Goal: Transaction & Acquisition: Download file/media

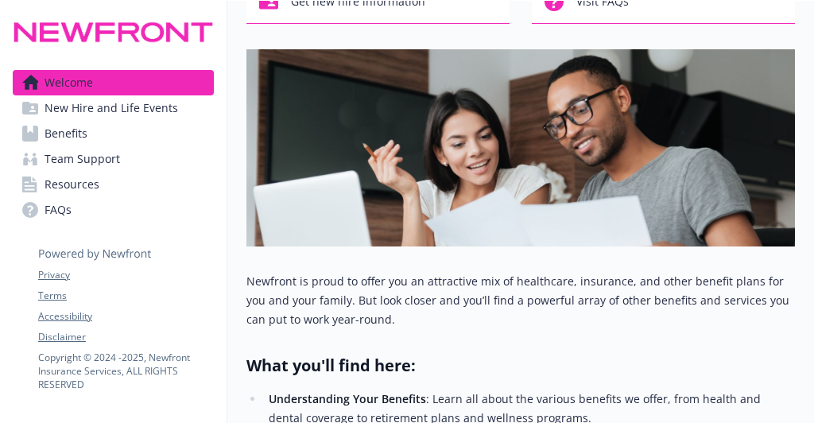
scroll to position [181, 0]
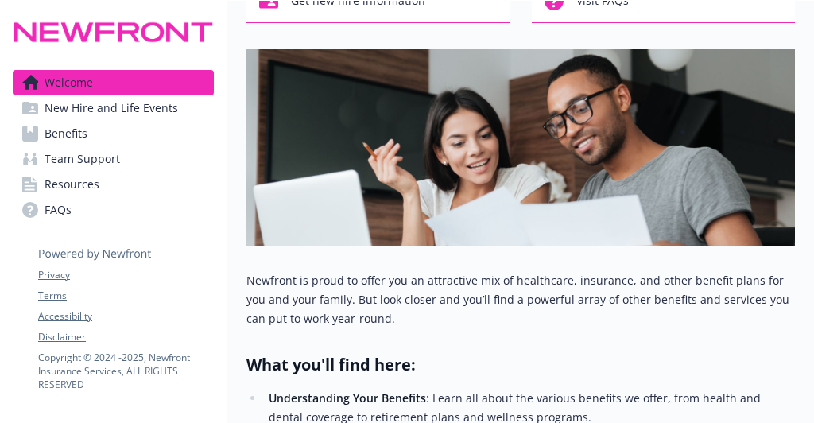
click at [97, 146] on span "Team Support" at bounding box center [83, 158] width 76 height 25
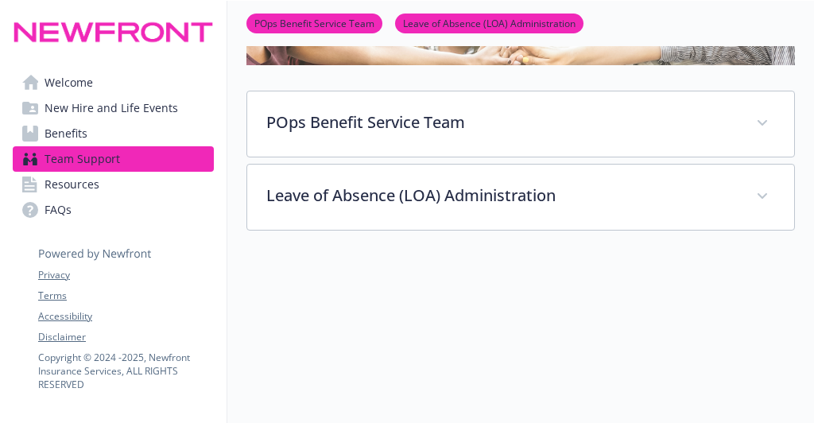
click at [78, 136] on span "Benefits" at bounding box center [66, 133] width 43 height 25
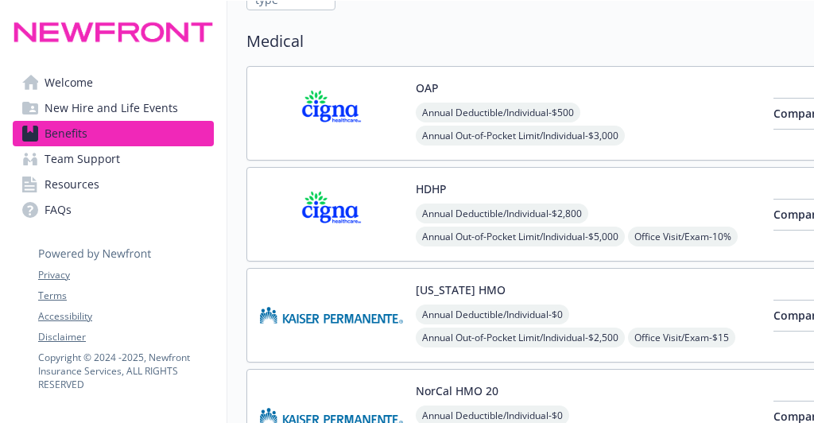
click at [332, 144] on img at bounding box center [331, 114] width 143 height 68
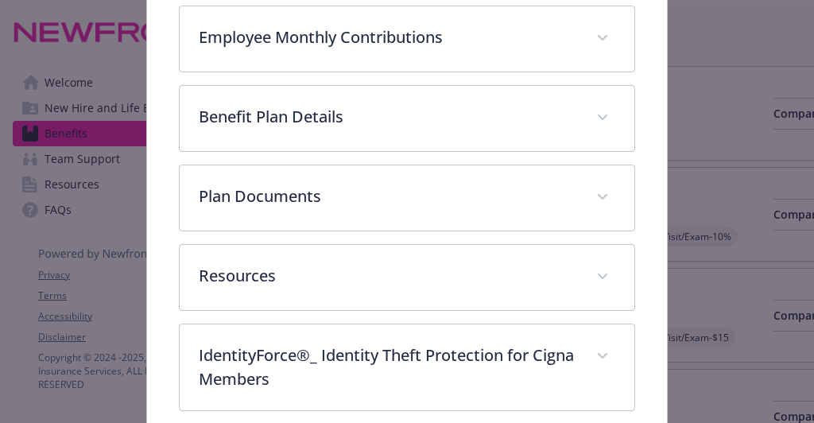
scroll to position [740, 0]
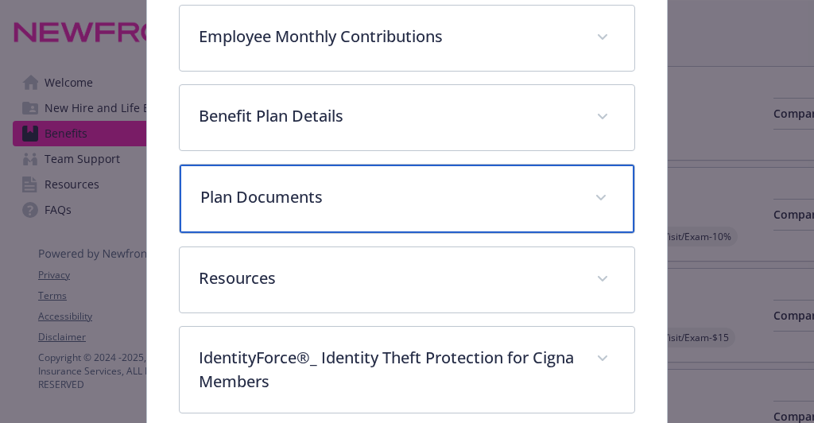
click at [277, 186] on p "Plan Documents" at bounding box center [387, 197] width 375 height 24
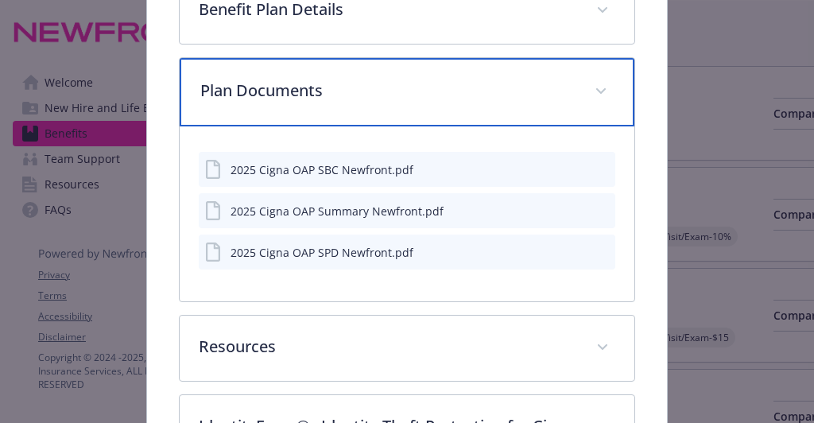
scroll to position [849, 0]
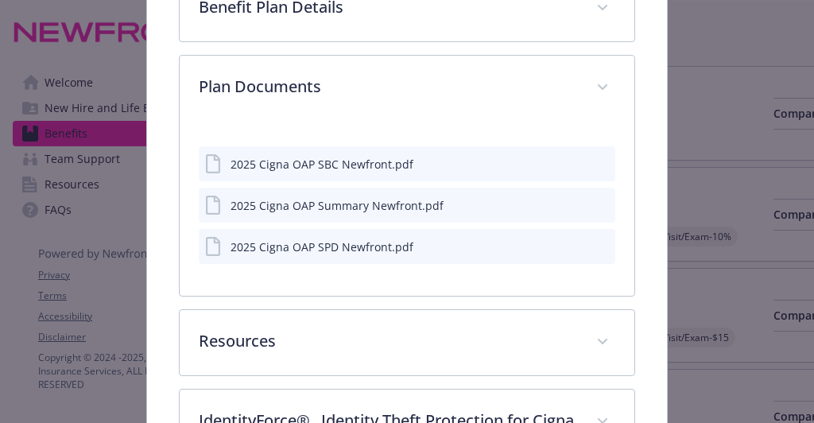
click at [568, 157] on icon "download file" at bounding box center [574, 163] width 13 height 13
click at [568, 198] on icon "download file" at bounding box center [574, 204] width 13 height 13
click at [568, 239] on icon "download file" at bounding box center [574, 245] width 13 height 13
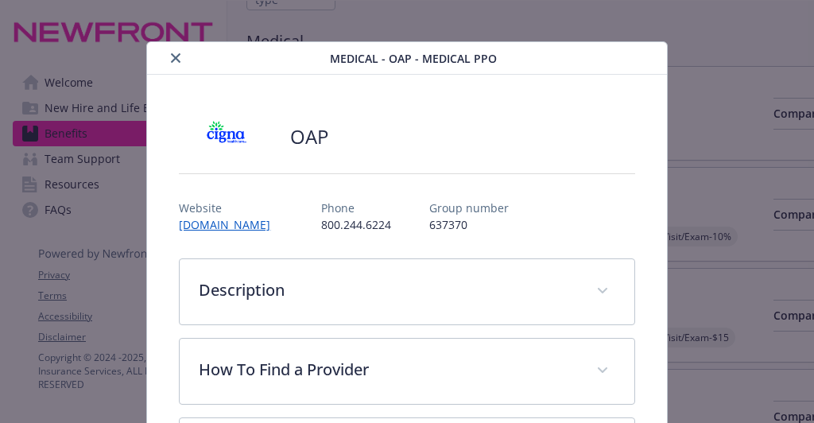
scroll to position [0, 0]
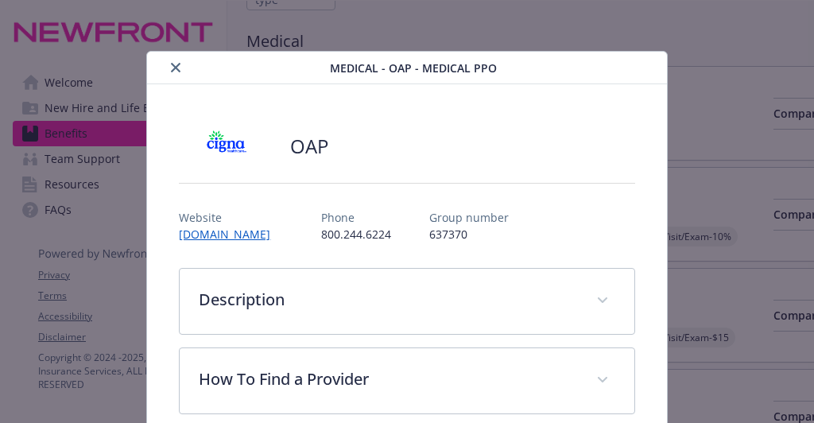
click at [175, 64] on icon "close" at bounding box center [176, 68] width 10 height 10
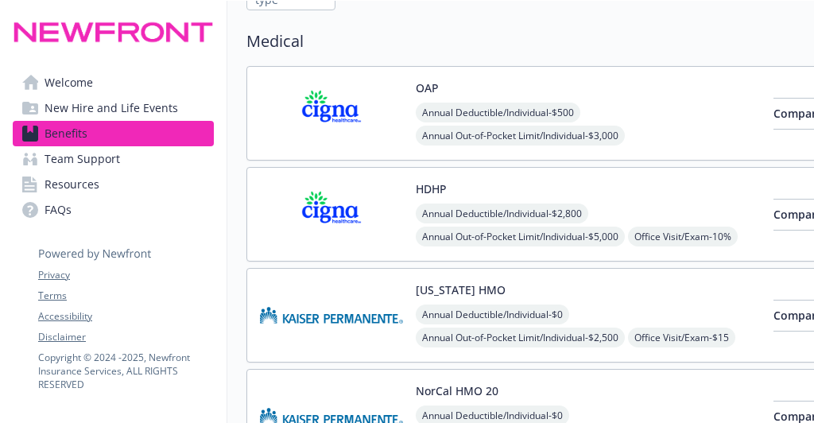
click at [345, 197] on img at bounding box center [331, 215] width 143 height 68
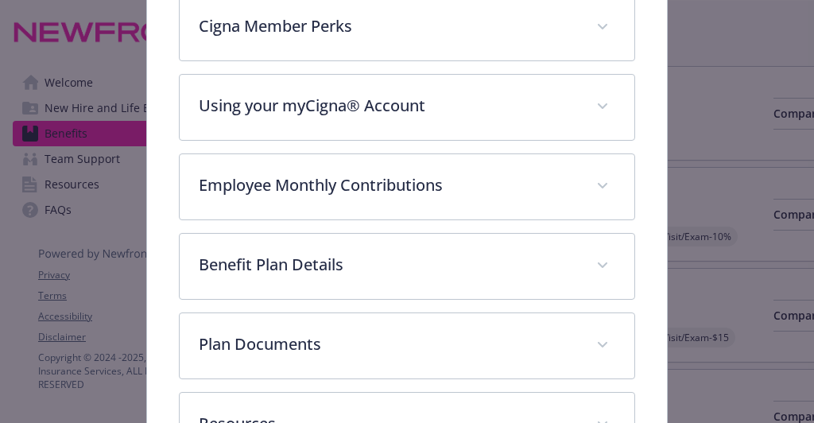
scroll to position [637, 0]
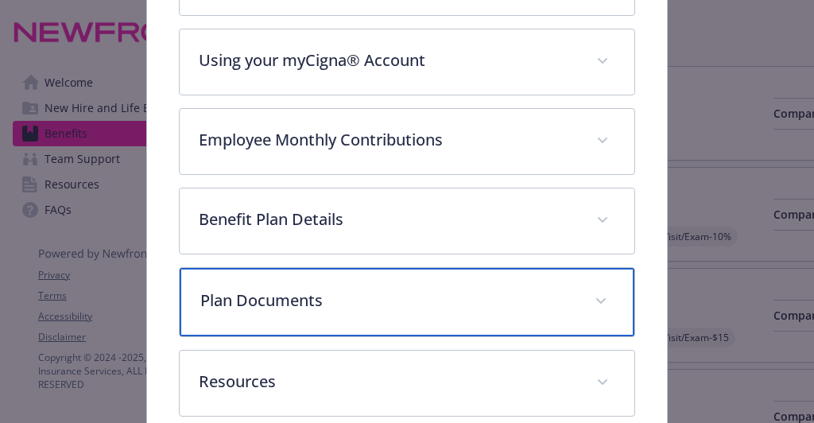
click at [295, 289] on p "Plan Documents" at bounding box center [387, 301] width 375 height 24
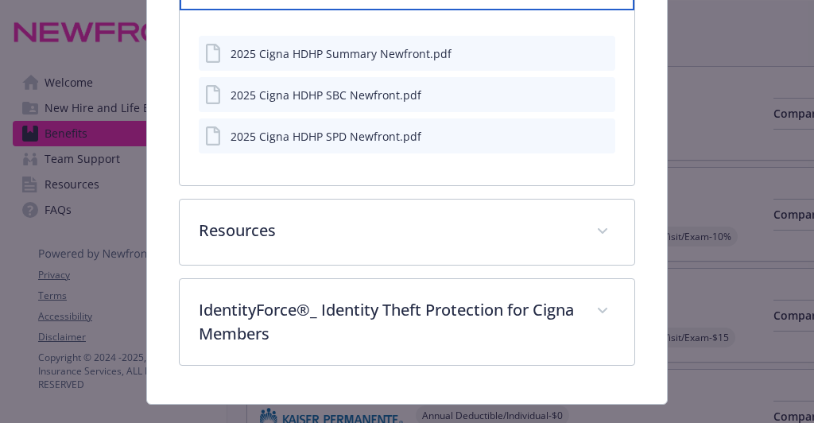
scroll to position [969, 0]
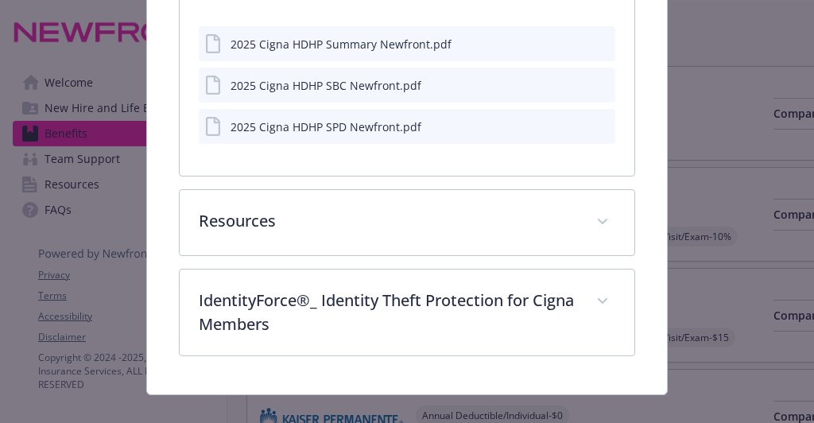
click at [568, 37] on icon "download file" at bounding box center [574, 43] width 13 height 13
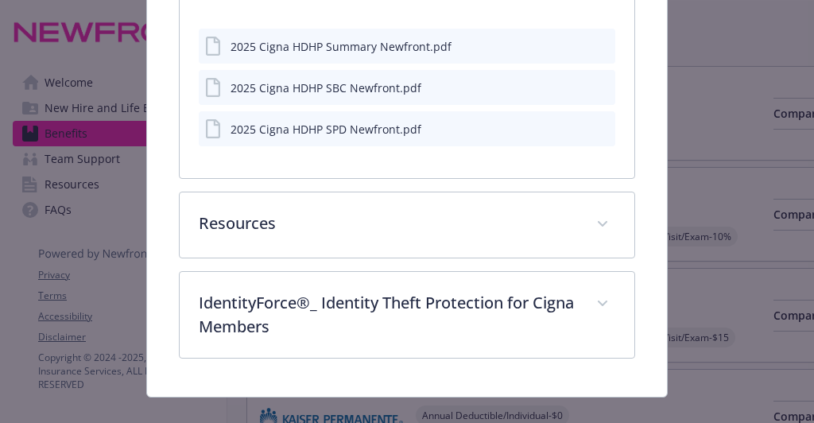
click at [568, 80] on icon "download file" at bounding box center [574, 86] width 13 height 13
click at [568, 122] on icon "download file" at bounding box center [574, 128] width 13 height 13
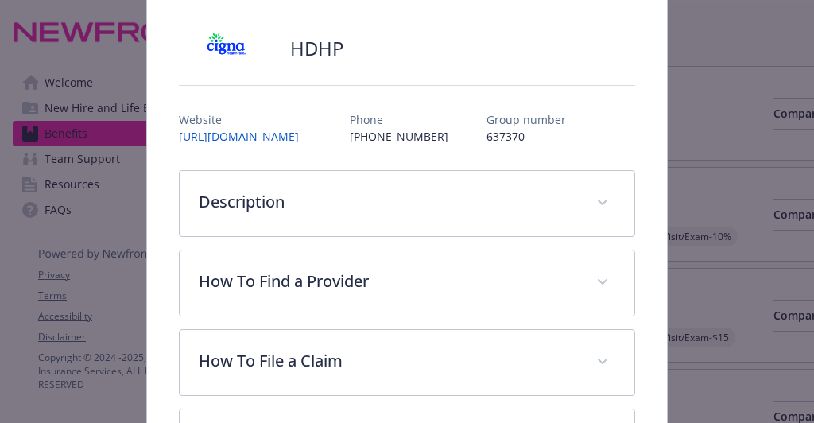
scroll to position [0, 0]
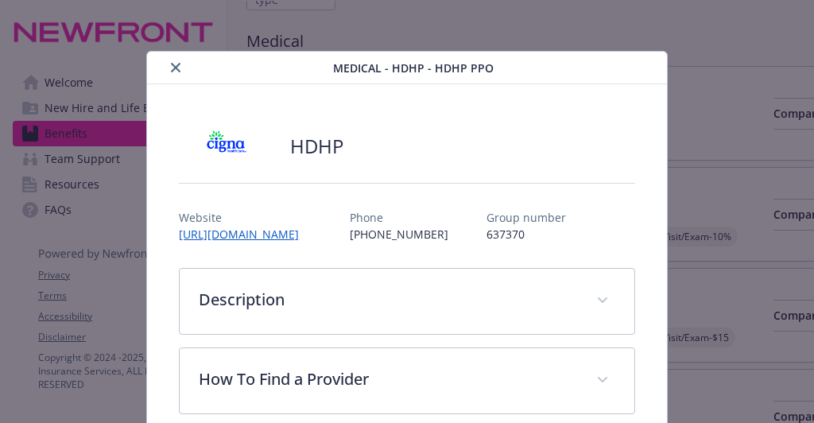
click at [173, 56] on div "Medical - HDHP - HDHP PPO" at bounding box center [406, 68] width 519 height 33
click at [172, 63] on icon "close" at bounding box center [176, 68] width 10 height 10
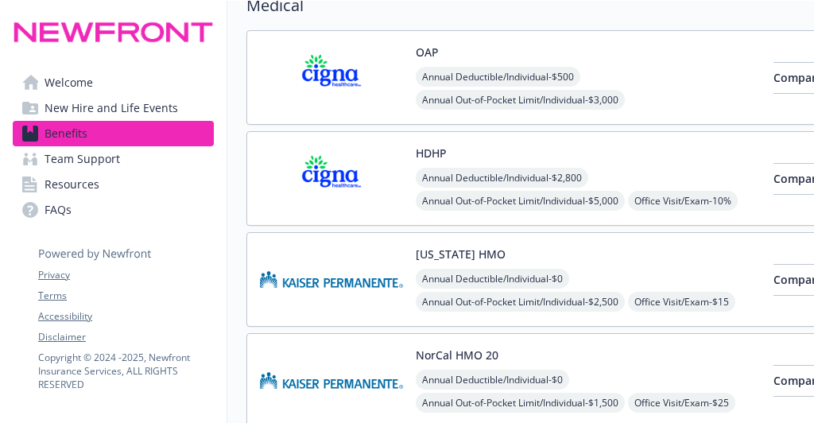
scroll to position [168, 0]
click at [492, 49] on div "OAP Annual Deductible/Individual - $500 Annual Out-of-Pocket Limit/Individual -…" at bounding box center [588, 77] width 345 height 68
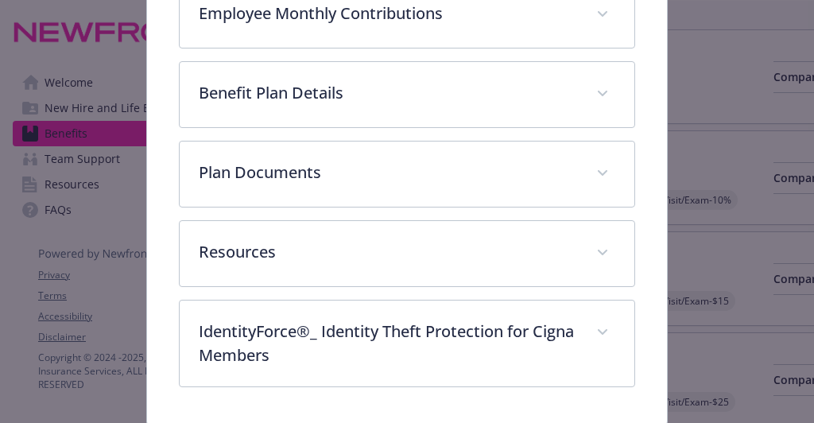
scroll to position [764, 0]
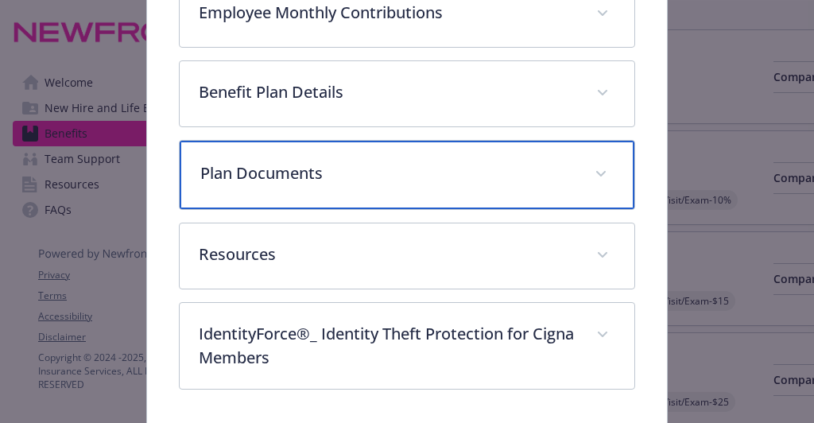
click at [250, 169] on p "Plan Documents" at bounding box center [387, 173] width 375 height 24
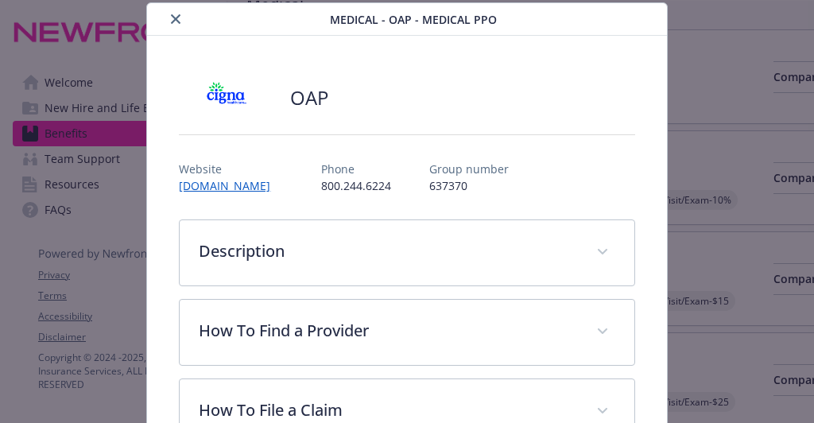
scroll to position [0, 0]
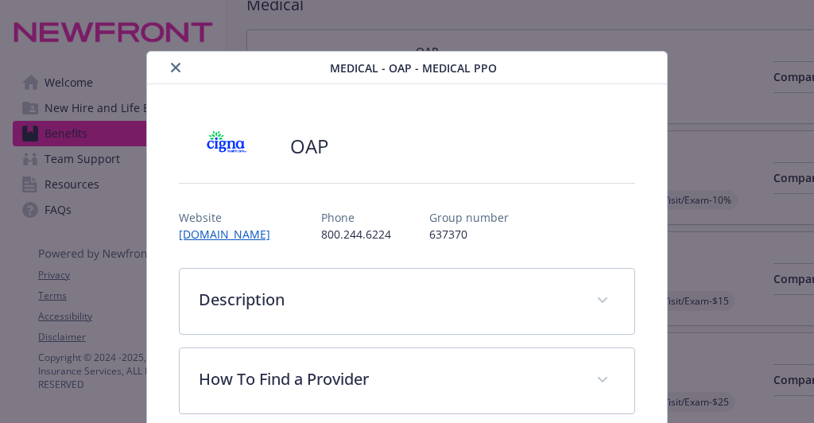
click at [171, 65] on icon "close" at bounding box center [176, 68] width 10 height 10
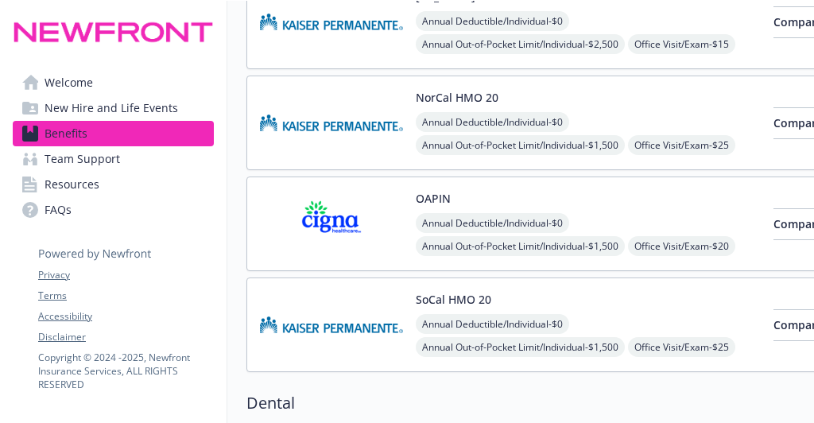
scroll to position [421, 0]
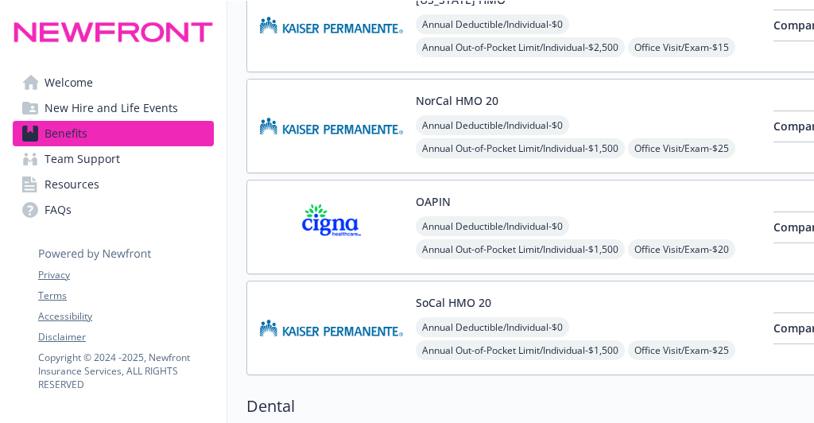
click at [348, 209] on img at bounding box center [331, 227] width 143 height 68
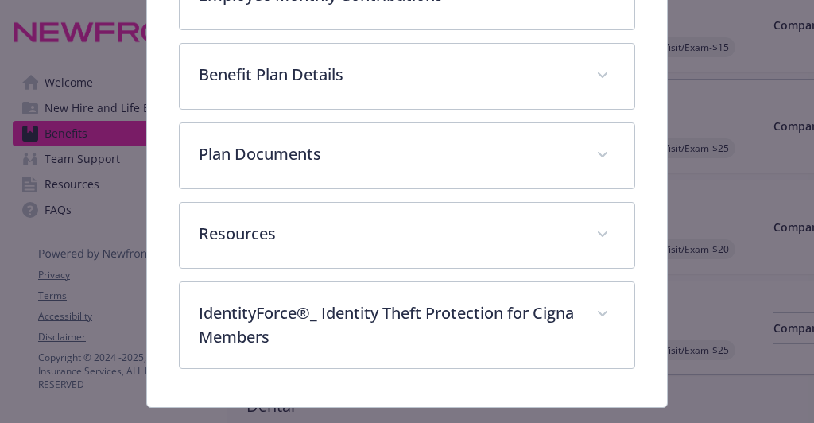
scroll to position [564, 0]
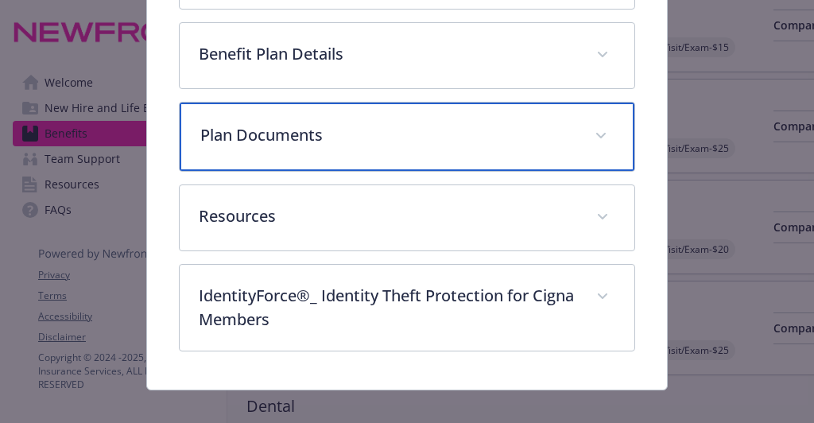
click at [261, 108] on div "Plan Documents" at bounding box center [407, 137] width 454 height 68
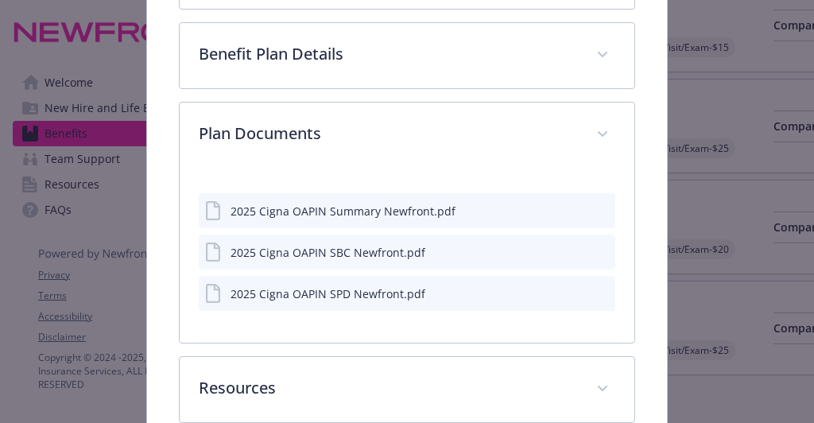
click at [568, 205] on icon "download file" at bounding box center [574, 210] width 13 height 13
click at [568, 247] on icon "download file" at bounding box center [574, 251] width 13 height 13
click at [574, 286] on div "details for plan Medical - OAPIN - Medical HMO" at bounding box center [589, 294] width 40 height 17
click at [569, 286] on icon "download file" at bounding box center [574, 291] width 10 height 10
click at [548, 212] on div "2025 Cigna OAPIN Summary Newfront.pdf" at bounding box center [407, 210] width 416 height 35
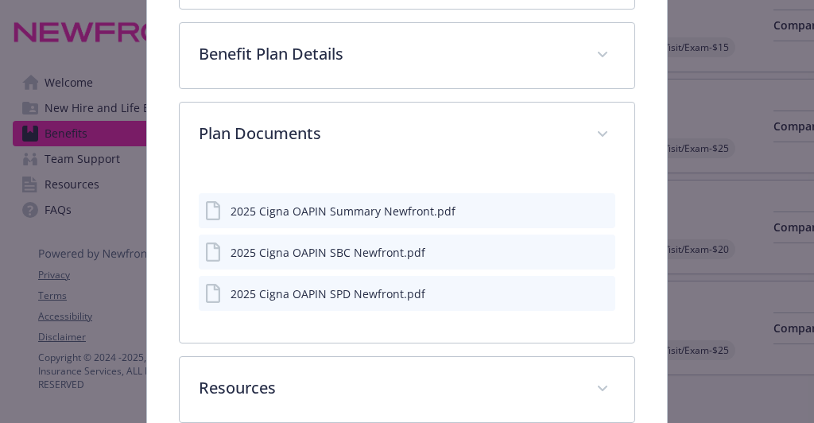
scroll to position [0, 0]
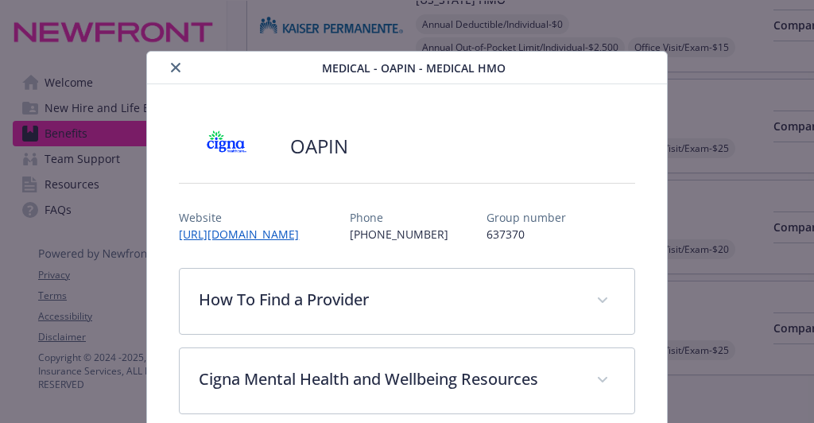
click at [168, 69] on button "close" at bounding box center [175, 67] width 19 height 19
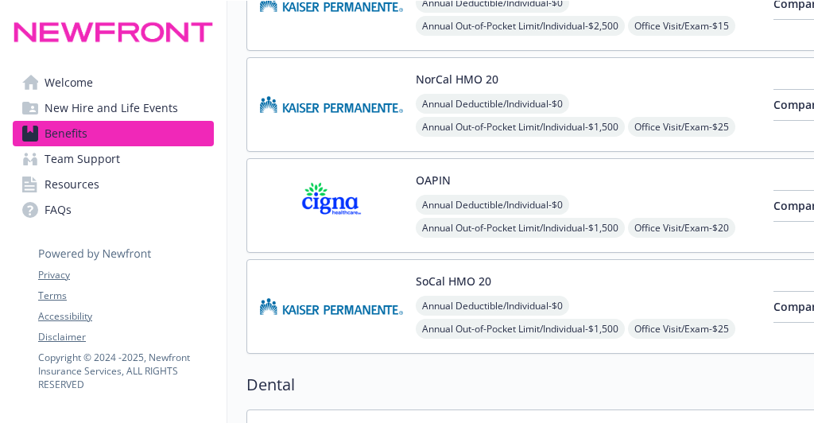
scroll to position [394, 0]
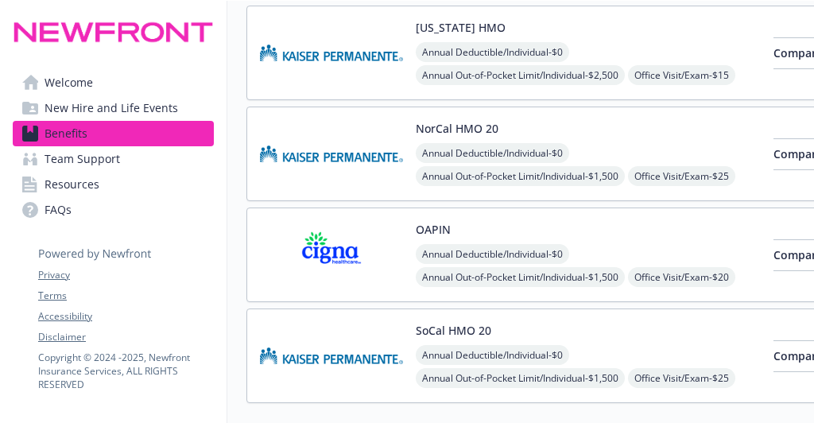
click at [354, 161] on img at bounding box center [331, 154] width 143 height 68
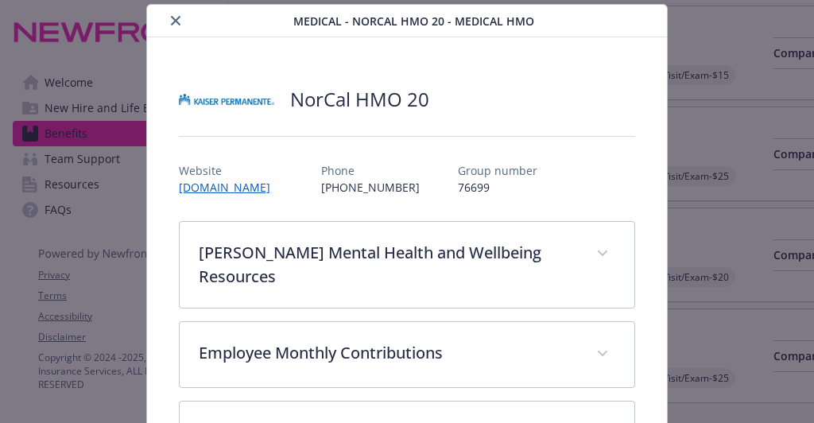
scroll to position [314, 0]
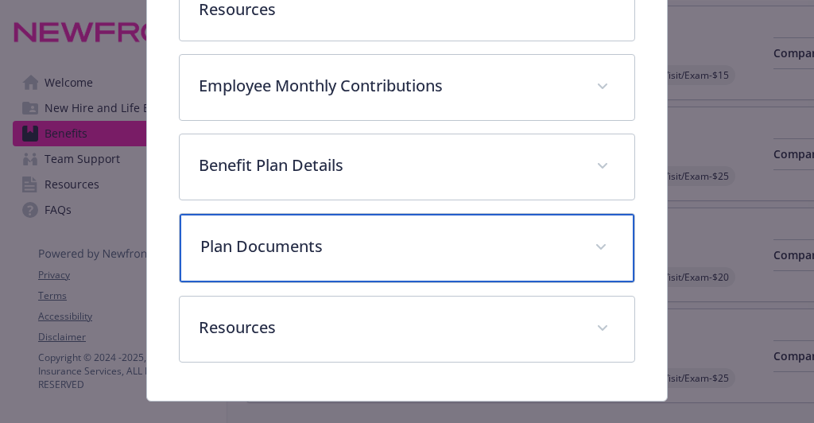
click at [289, 214] on div "Plan Documents" at bounding box center [407, 248] width 454 height 68
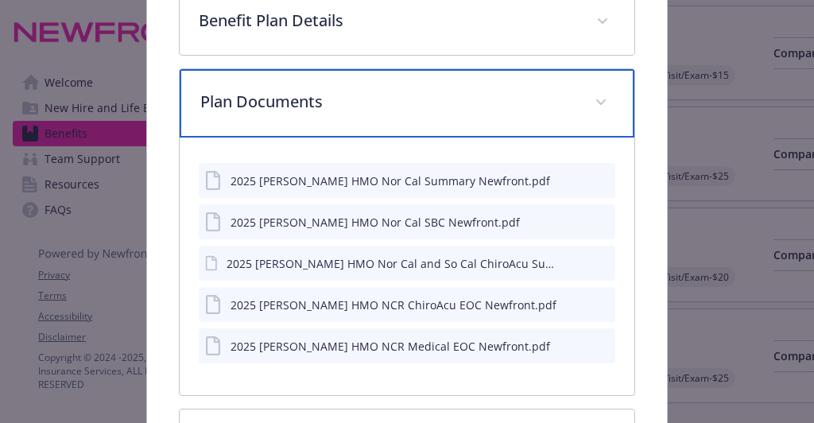
scroll to position [461, 0]
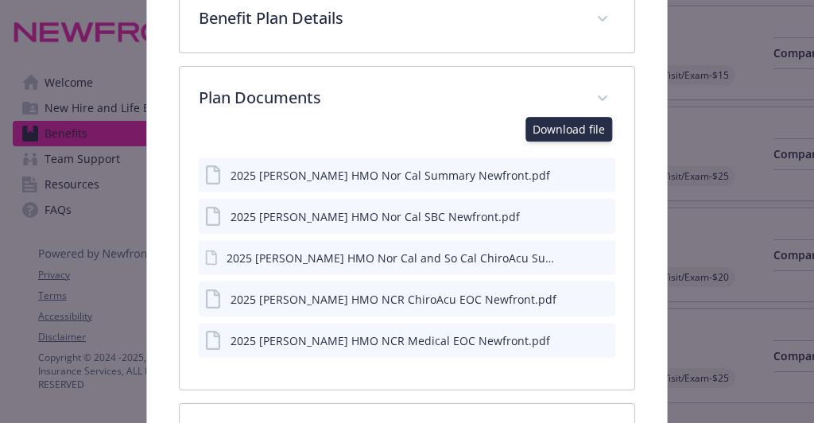
click at [569, 168] on icon "download file" at bounding box center [574, 173] width 10 height 10
click at [478, 200] on div "2025 [PERSON_NAME] HMO Nor Cal SBC Newfront.pdf" at bounding box center [407, 216] width 416 height 35
click at [569, 209] on icon "download file" at bounding box center [574, 215] width 13 height 13
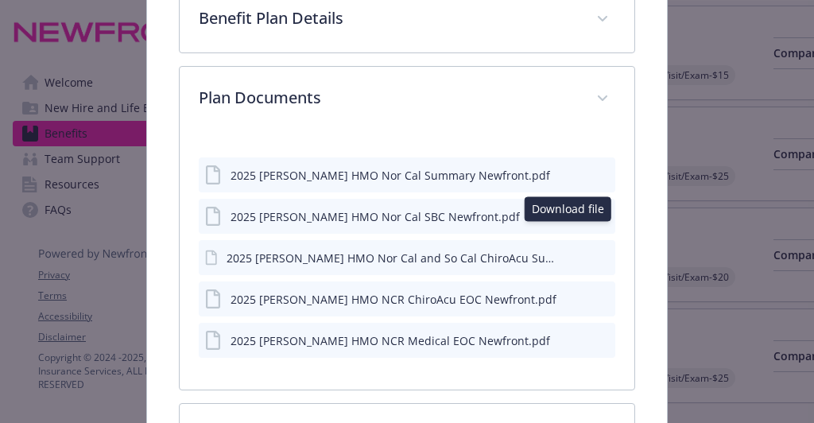
click at [569, 251] on icon "download file" at bounding box center [574, 256] width 10 height 10
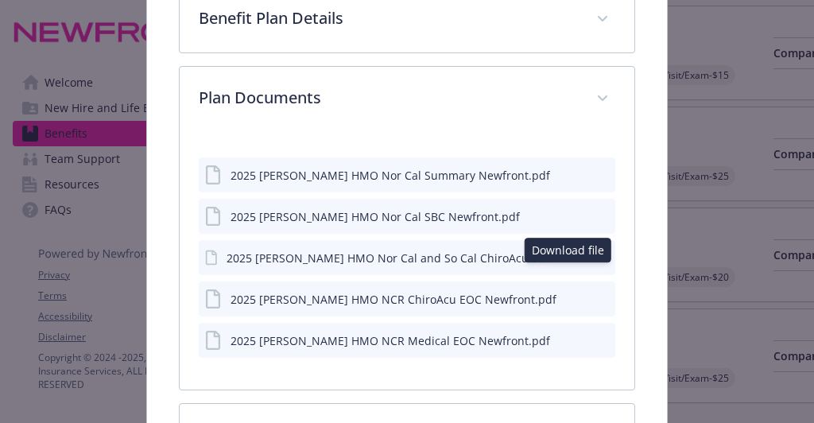
click at [569, 292] on icon "download file" at bounding box center [574, 297] width 10 height 10
click at [569, 333] on icon "download file" at bounding box center [574, 338] width 10 height 10
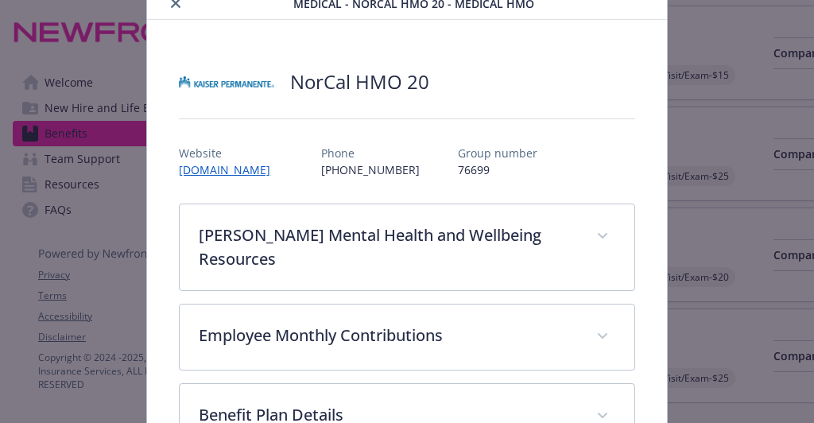
scroll to position [0, 0]
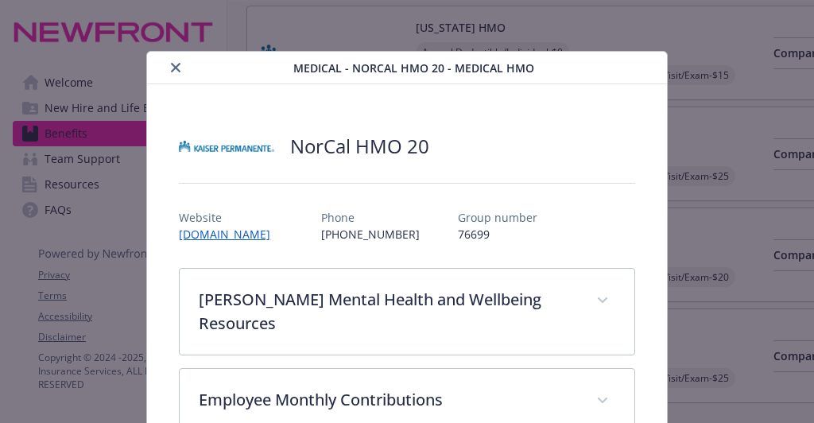
click at [173, 64] on icon "close" at bounding box center [176, 68] width 10 height 10
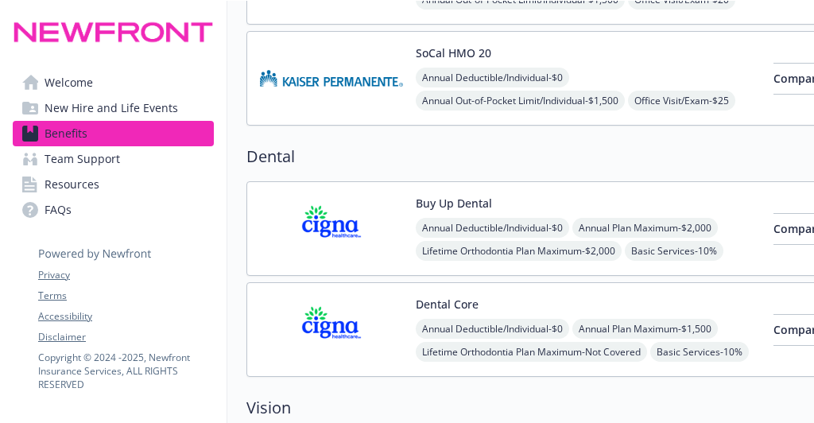
scroll to position [764, 0]
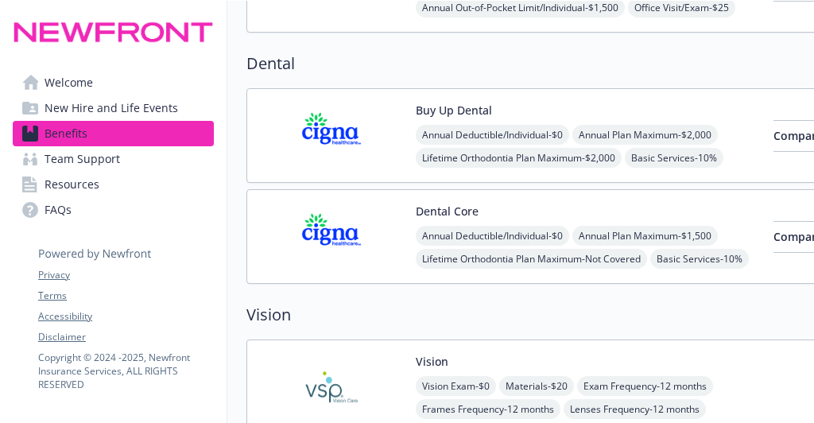
click at [600, 125] on div "Annual Deductible/Individual - $0 Annual Plan Maximum - $2,000 Lifetime Orthodo…" at bounding box center [588, 158] width 345 height 66
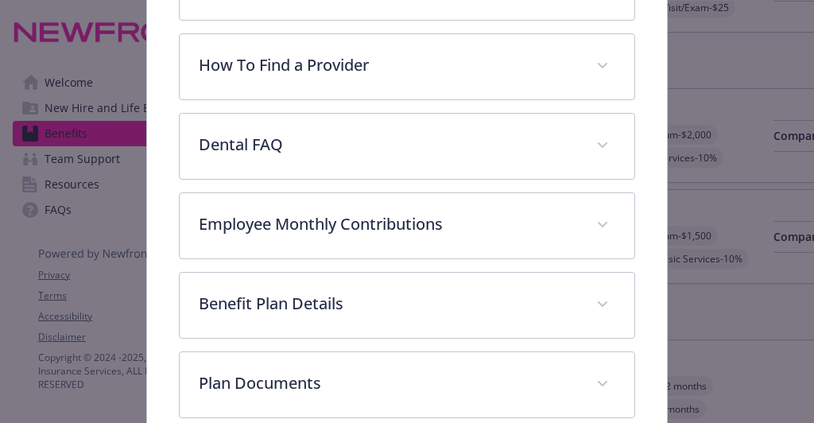
scroll to position [472, 0]
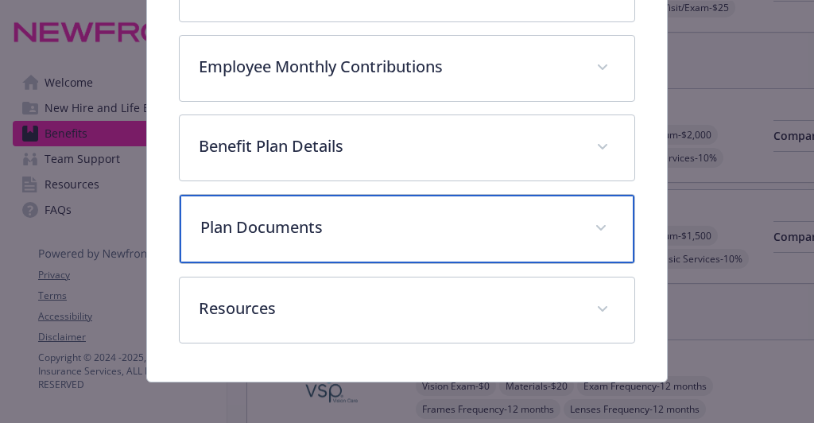
click at [278, 222] on p "Plan Documents" at bounding box center [387, 228] width 375 height 24
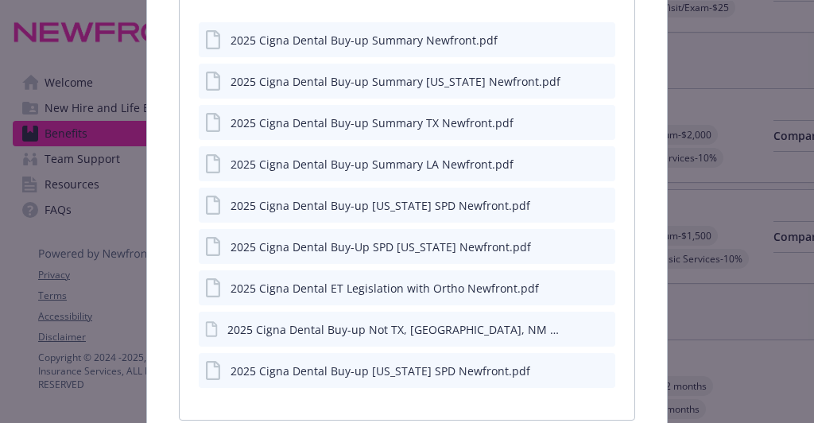
scroll to position [732, 0]
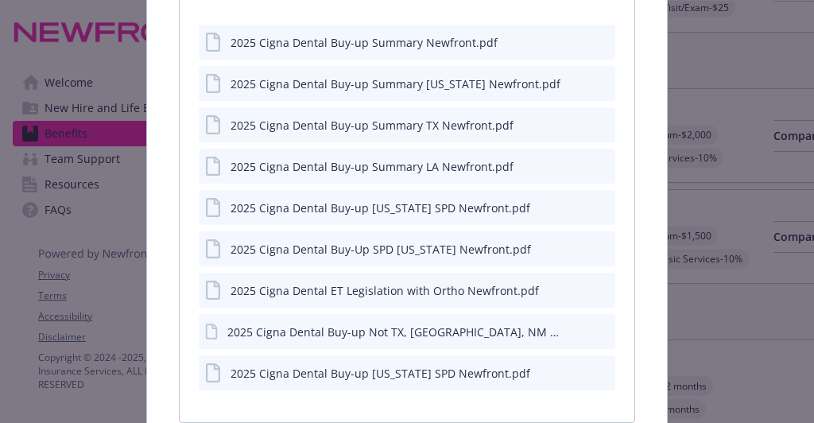
click at [569, 38] on icon "download file" at bounding box center [574, 41] width 13 height 13
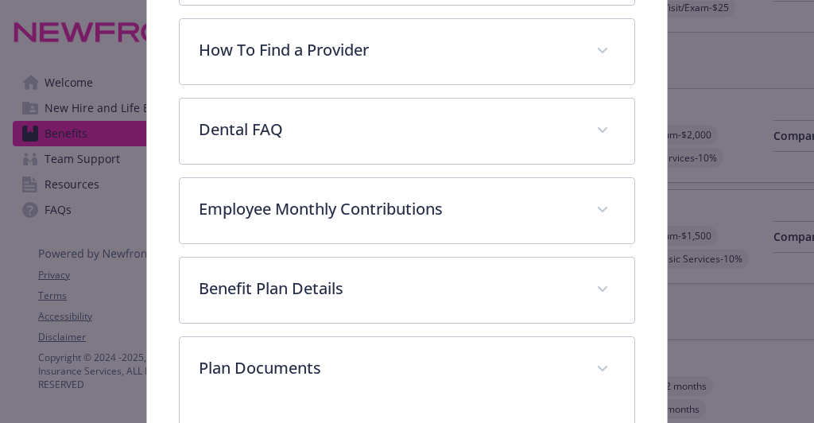
scroll to position [0, 0]
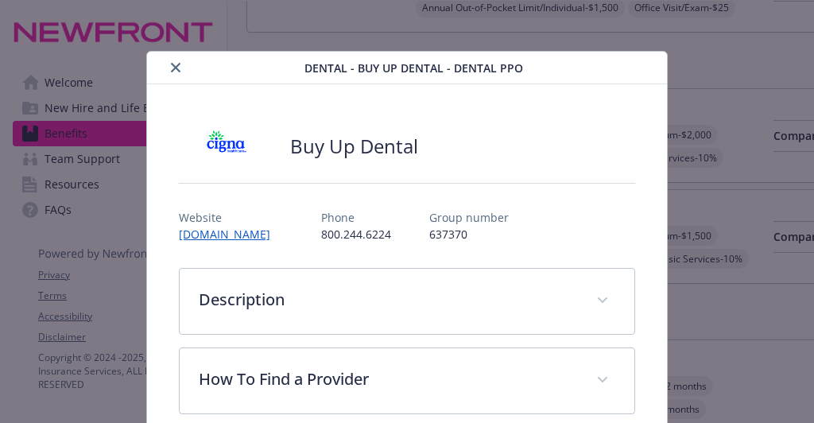
click at [171, 64] on icon "close" at bounding box center [176, 68] width 10 height 10
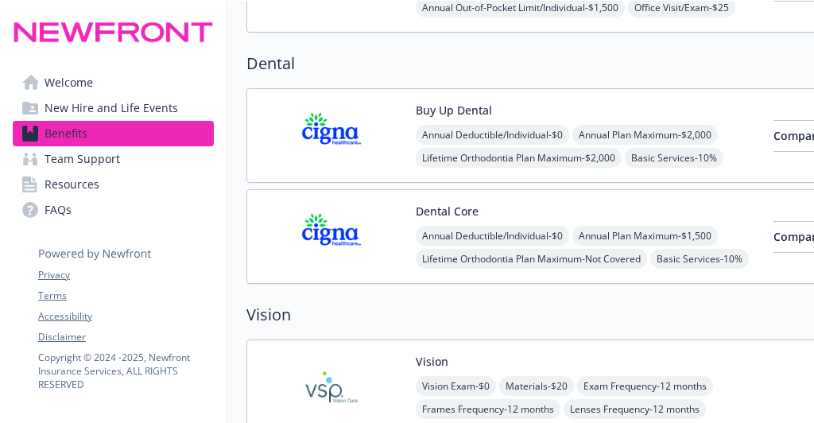
click at [396, 233] on img at bounding box center [331, 237] width 143 height 68
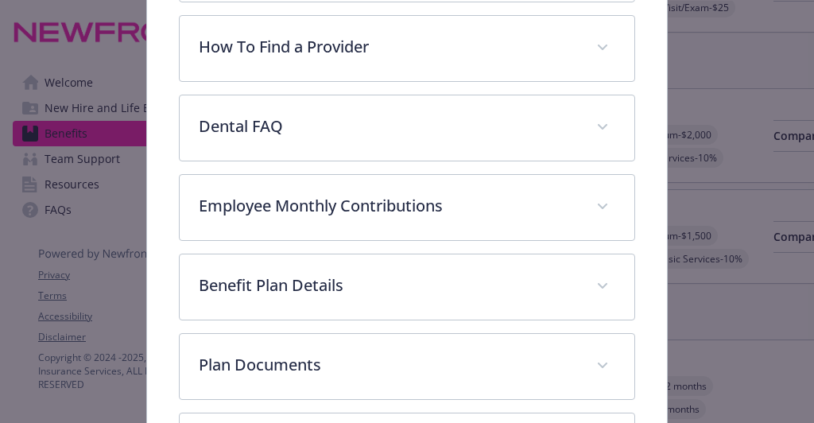
scroll to position [472, 0]
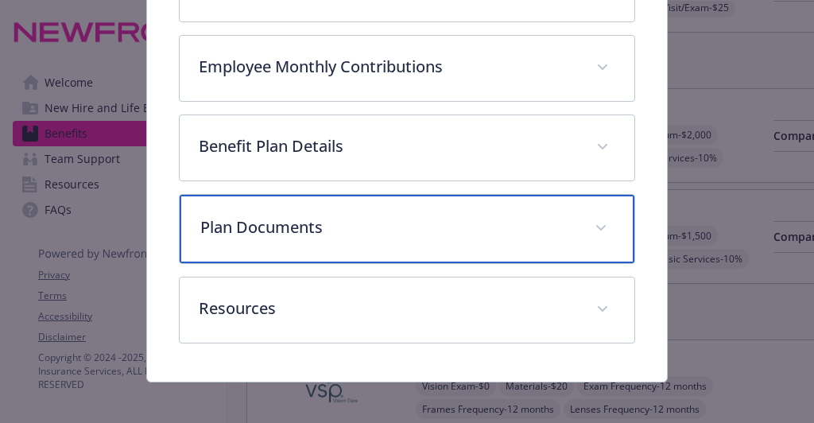
click at [271, 219] on p "Plan Documents" at bounding box center [387, 228] width 375 height 24
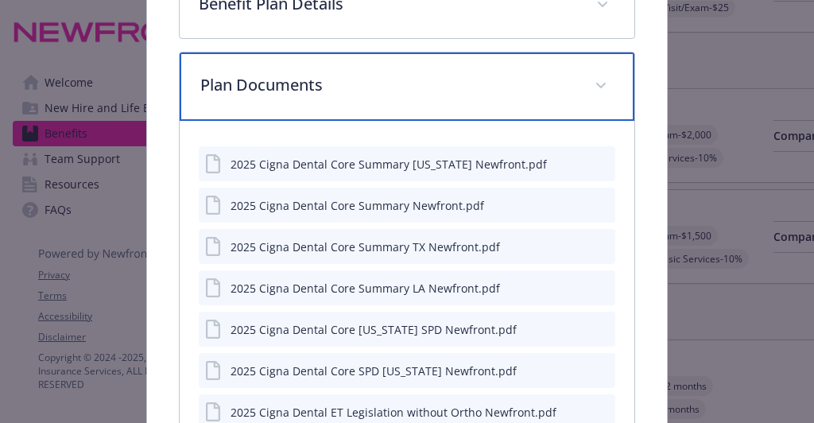
scroll to position [615, 0]
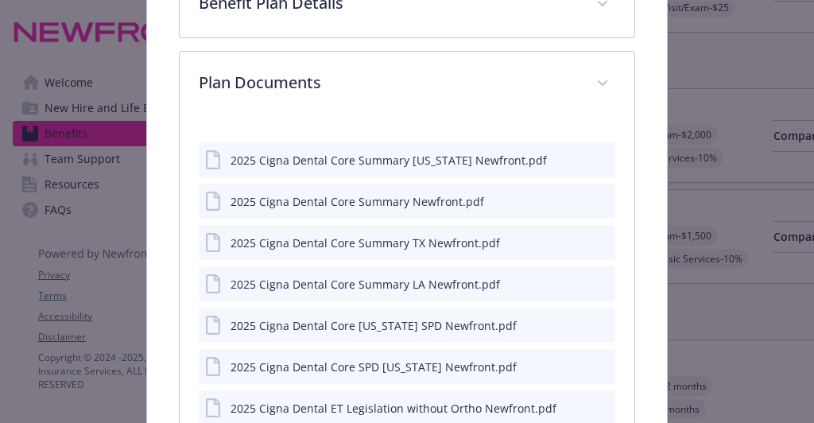
click at [568, 194] on icon "download file" at bounding box center [574, 200] width 13 height 13
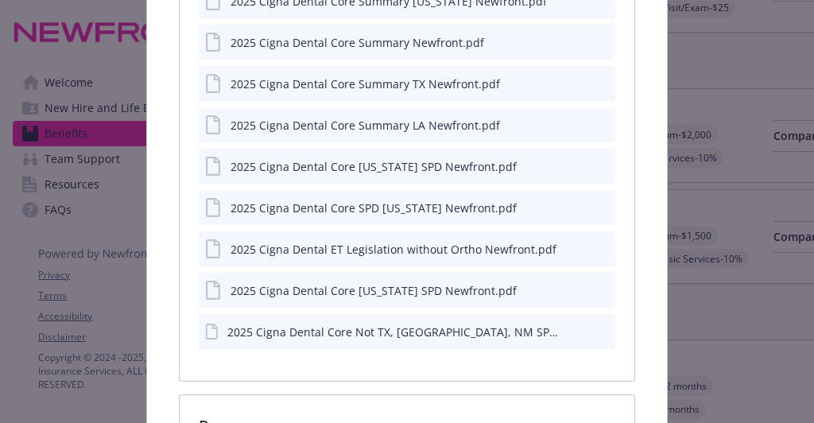
scroll to position [775, 0]
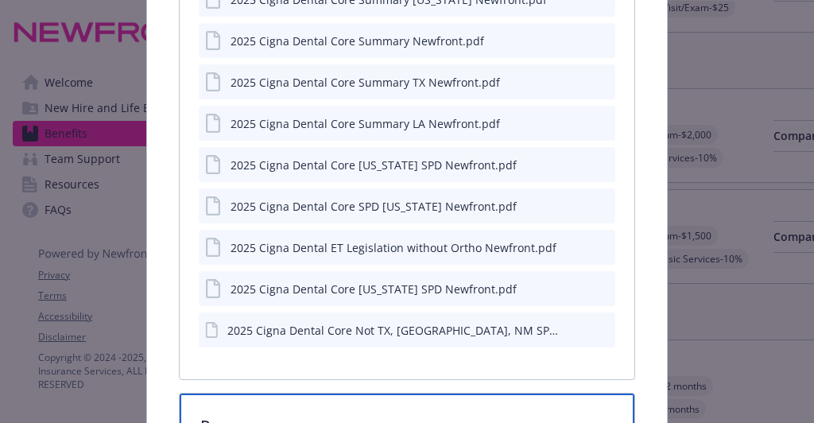
click at [309, 397] on div "Resources" at bounding box center [407, 428] width 454 height 68
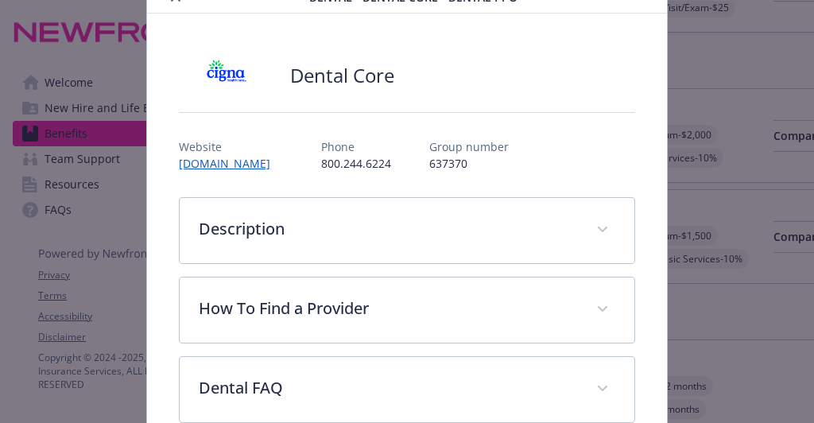
scroll to position [0, 0]
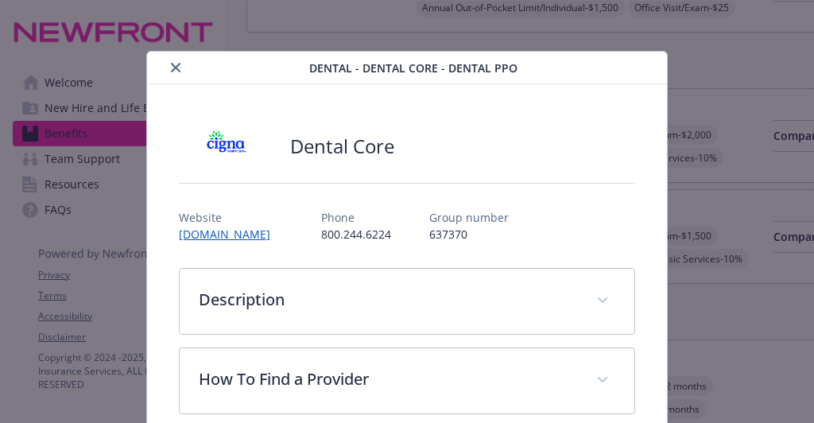
click at [180, 63] on button "close" at bounding box center [175, 67] width 19 height 19
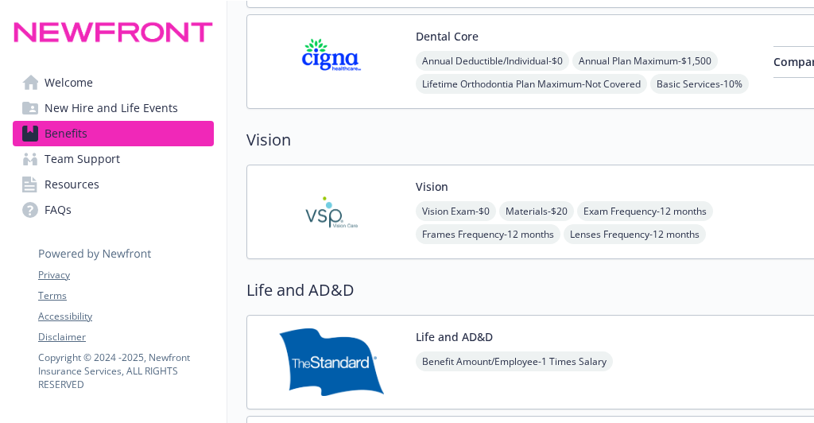
click at [320, 209] on img at bounding box center [331, 212] width 143 height 68
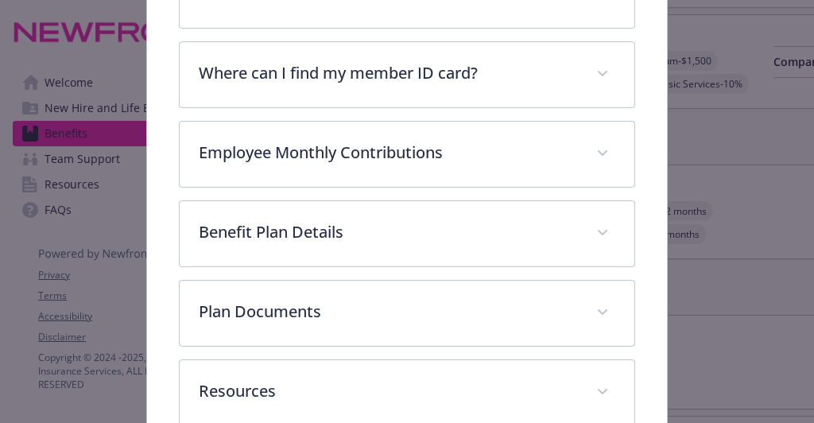
scroll to position [472, 0]
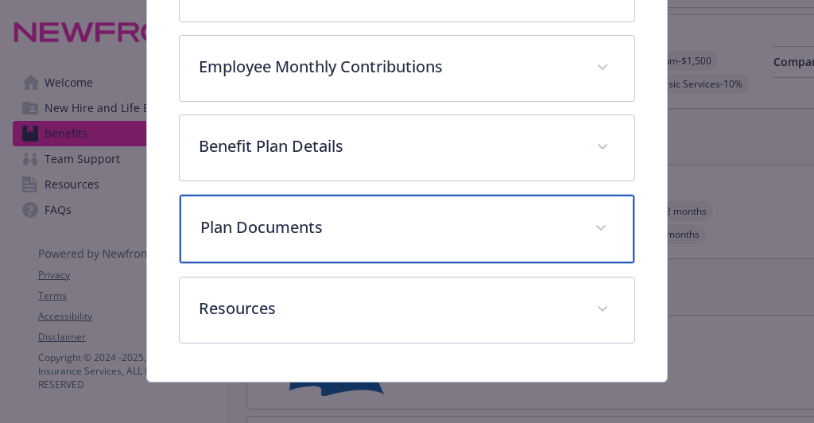
click at [256, 242] on div "Plan Documents" at bounding box center [407, 229] width 454 height 68
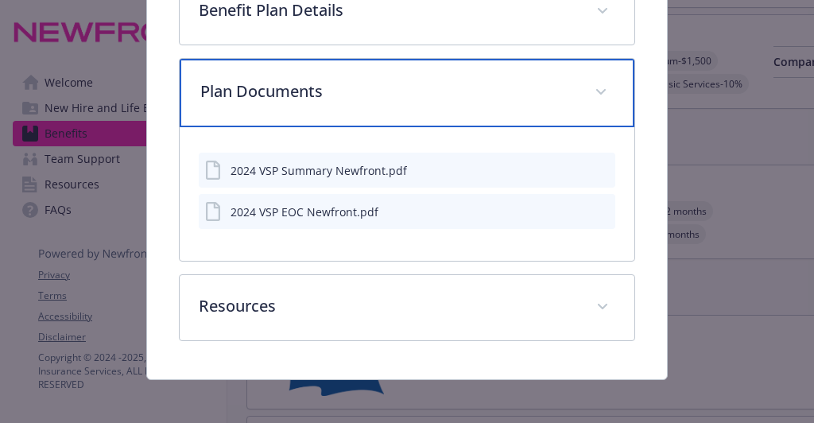
scroll to position [0, 0]
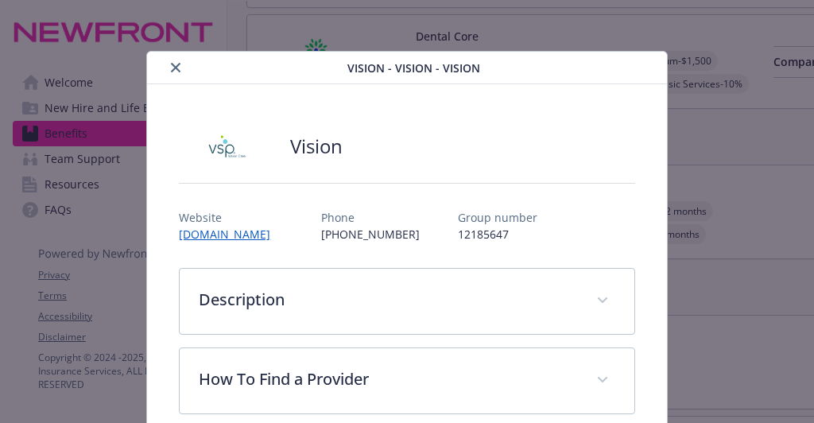
click at [172, 63] on icon "close" at bounding box center [176, 68] width 10 height 10
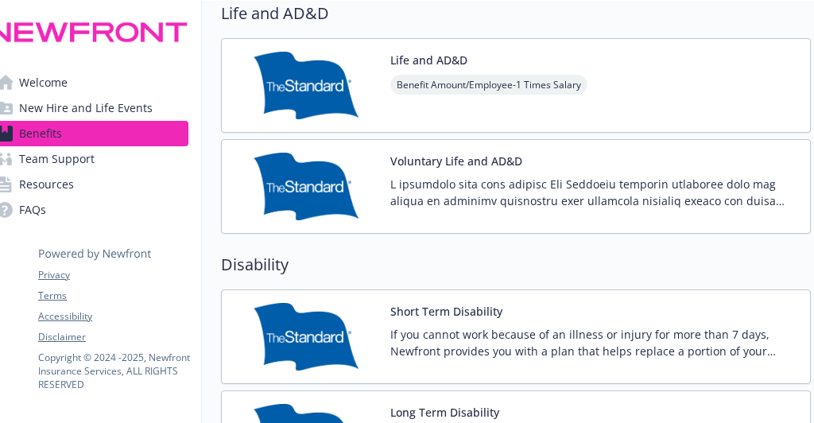
scroll to position [1215, 26]
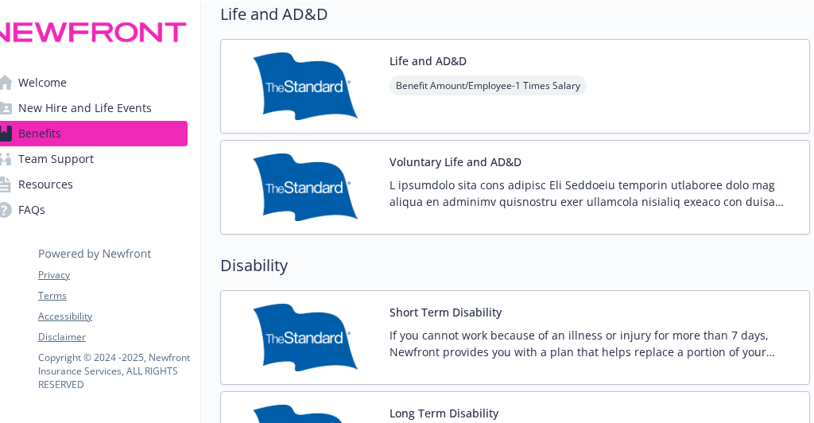
click at [448, 52] on button "Life and AD&D" at bounding box center [428, 60] width 77 height 17
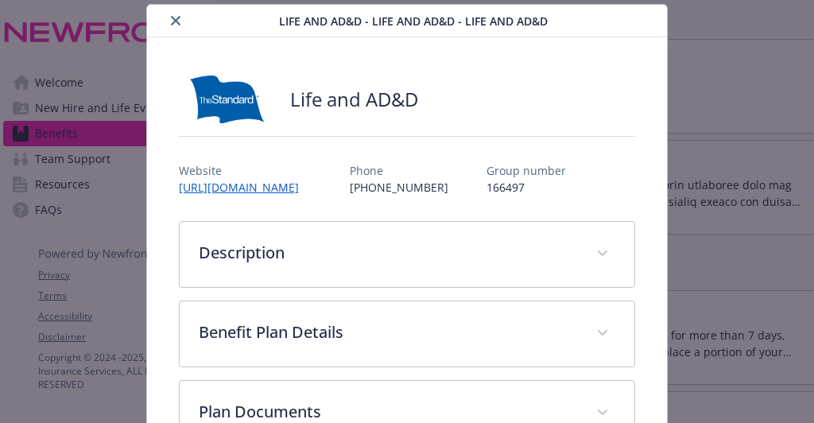
scroll to position [157, 0]
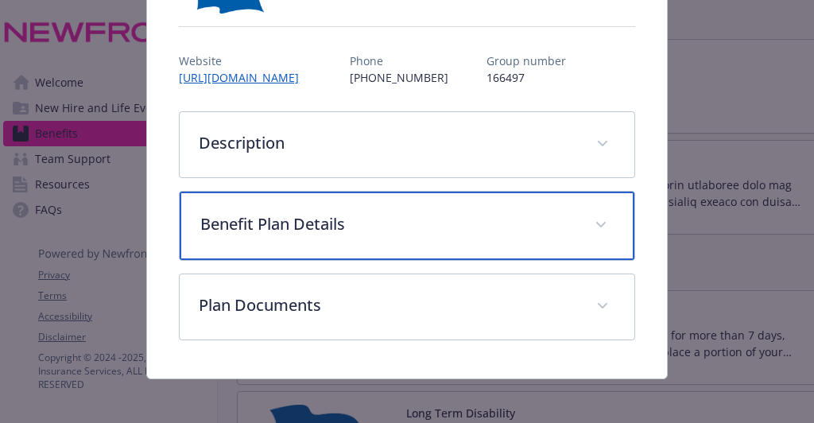
click at [325, 216] on p "Benefit Plan Details" at bounding box center [387, 224] width 375 height 24
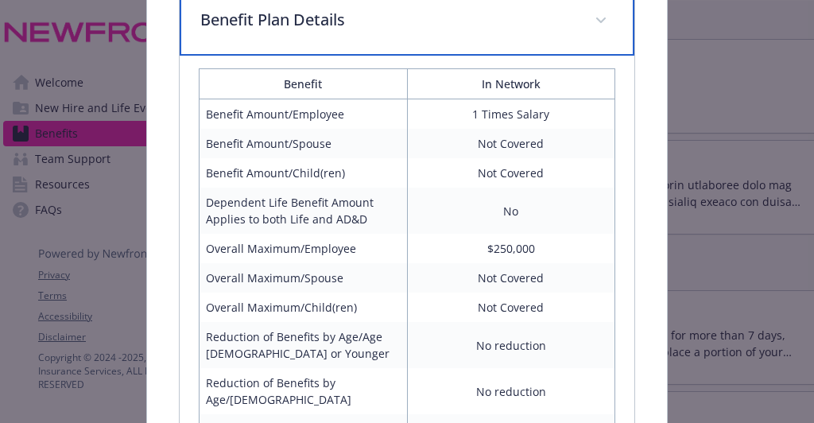
scroll to position [361, 0]
click at [302, 20] on p "Benefit Plan Details" at bounding box center [387, 20] width 375 height 24
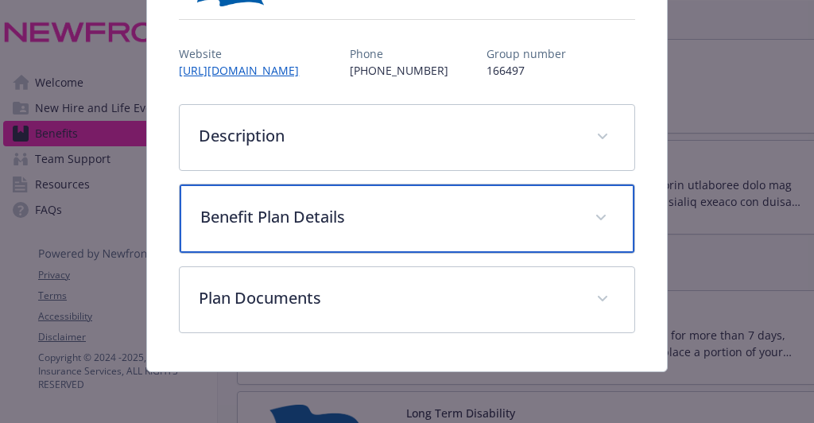
scroll to position [159, 0]
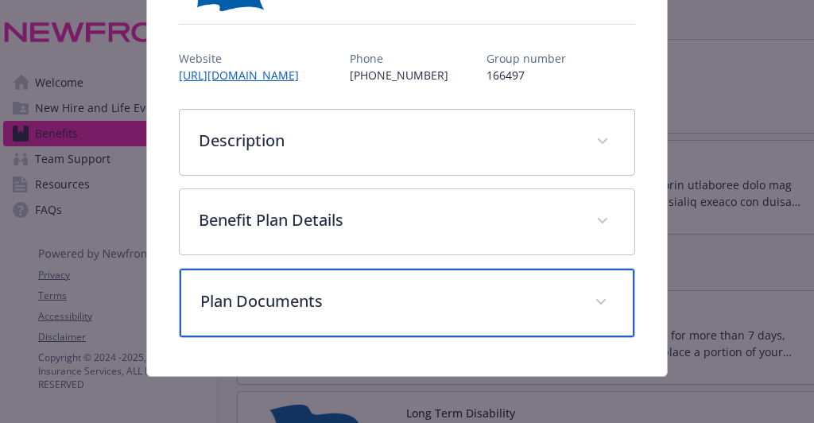
click at [278, 297] on p "Plan Documents" at bounding box center [387, 301] width 375 height 24
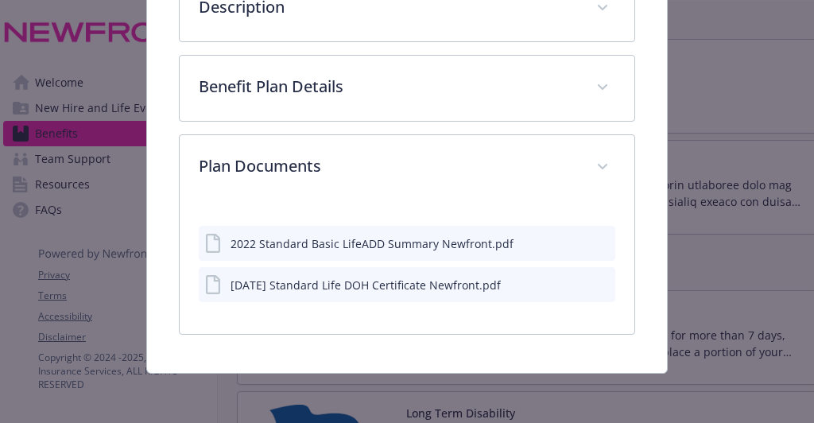
scroll to position [290, 0]
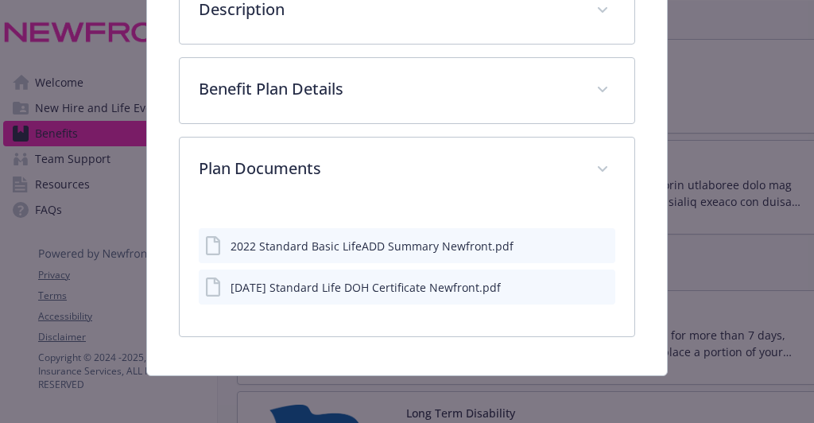
click at [568, 239] on icon "download file" at bounding box center [574, 245] width 13 height 13
click at [484, 288] on div "[DATE] Standard Life DOH Certificate Newfront.pdf" at bounding box center [366, 287] width 270 height 17
click at [569, 281] on icon "download file" at bounding box center [574, 286] width 13 height 13
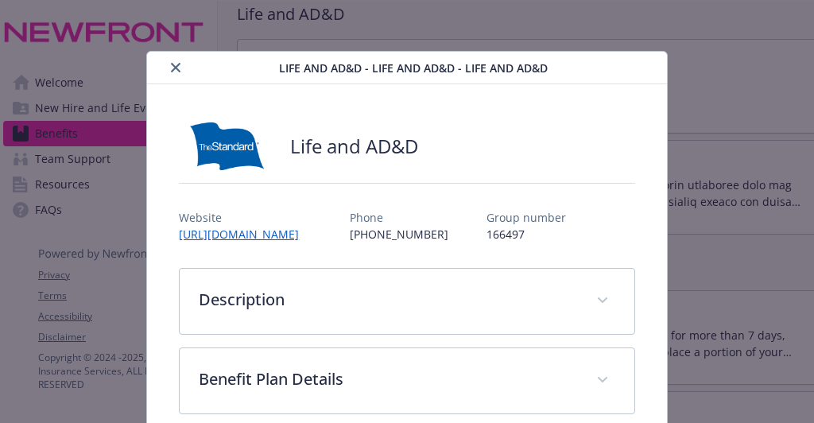
click at [171, 64] on icon "close" at bounding box center [176, 68] width 10 height 10
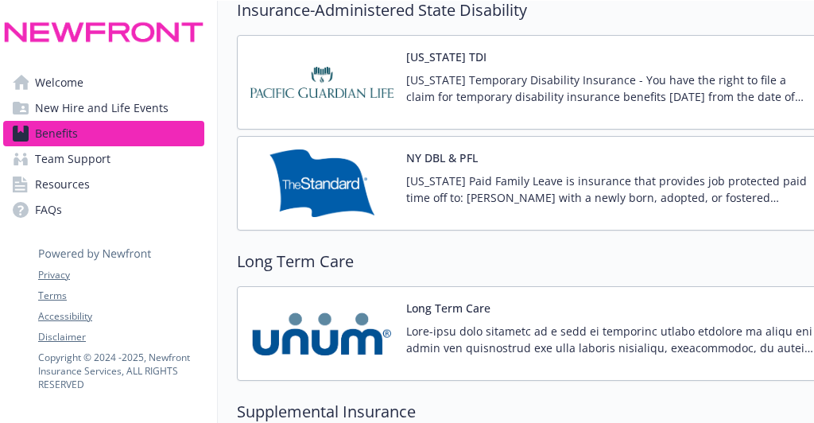
scroll to position [1725, 10]
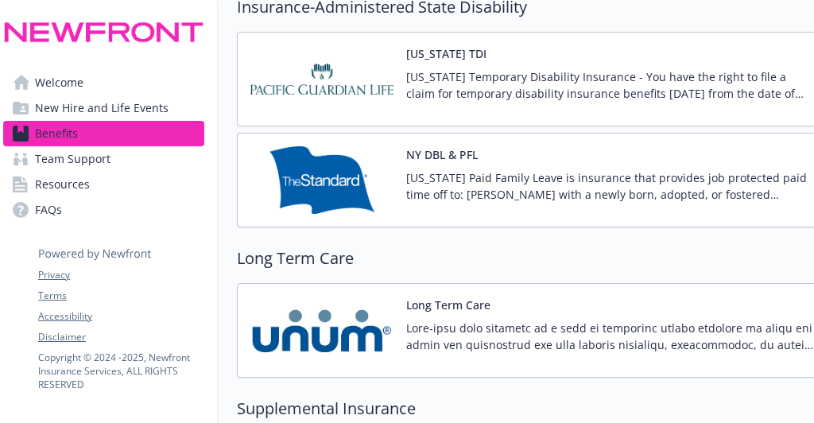
click at [449, 68] on p "[US_STATE] Temporary Disability Insurance - You have the right to file a claim …" at bounding box center [609, 84] width 407 height 33
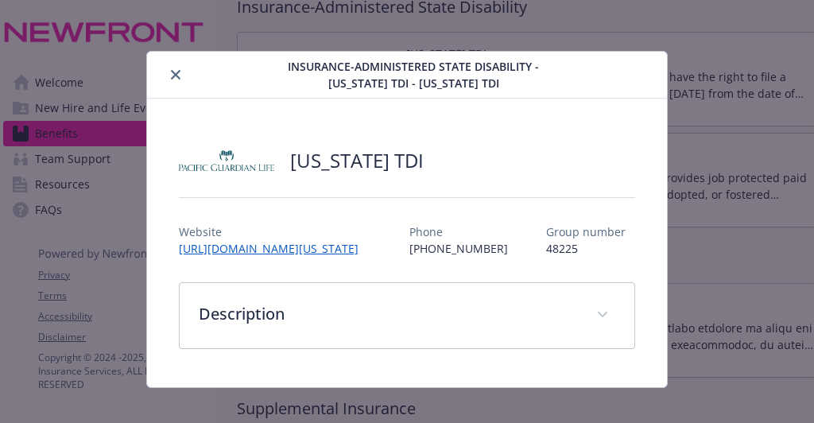
scroll to position [14, 0]
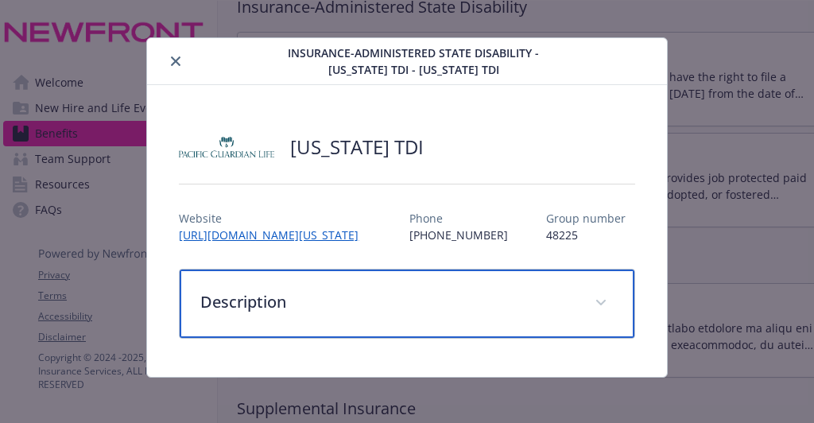
click at [245, 305] on p "Description" at bounding box center [387, 302] width 375 height 24
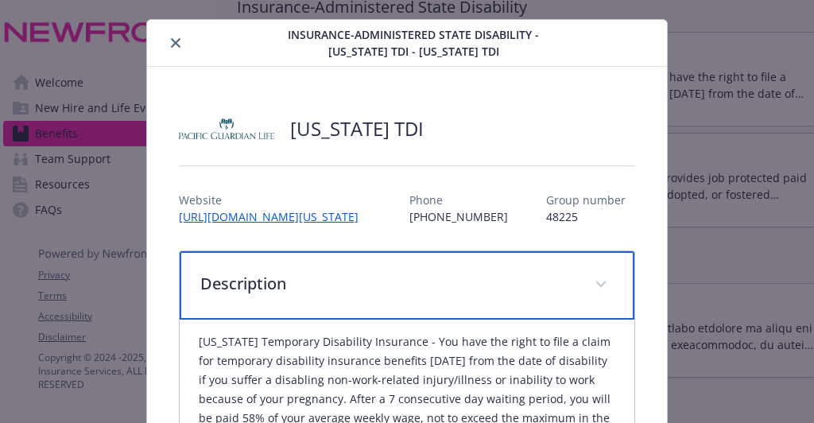
scroll to position [0, 0]
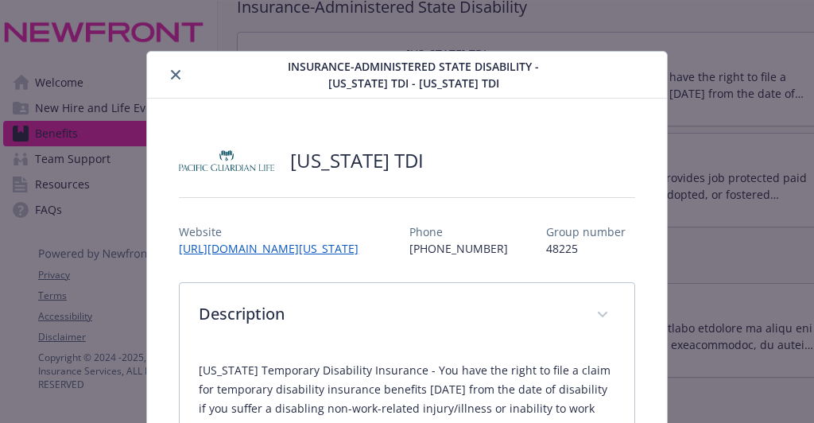
click at [170, 68] on button "close" at bounding box center [175, 74] width 19 height 19
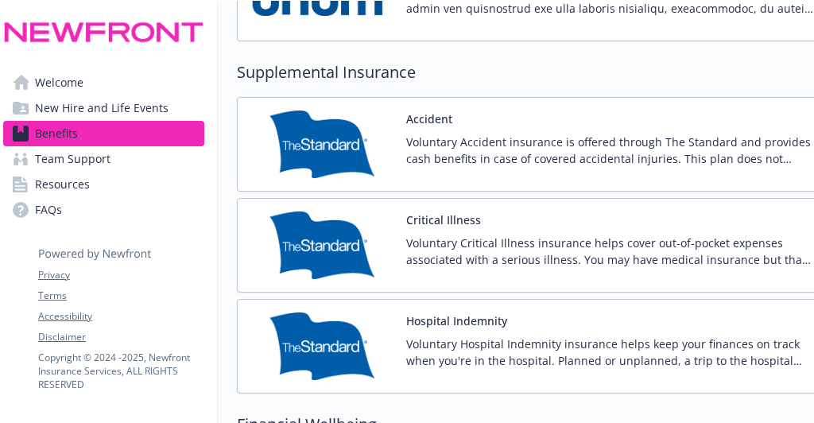
scroll to position [2056, 10]
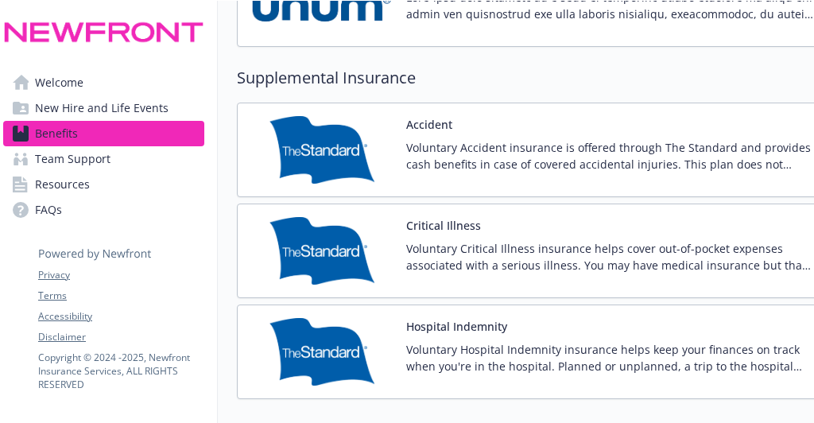
click at [441, 139] on p "Voluntary Accident insurance is offered through The Standard and provides cash …" at bounding box center [609, 155] width 407 height 33
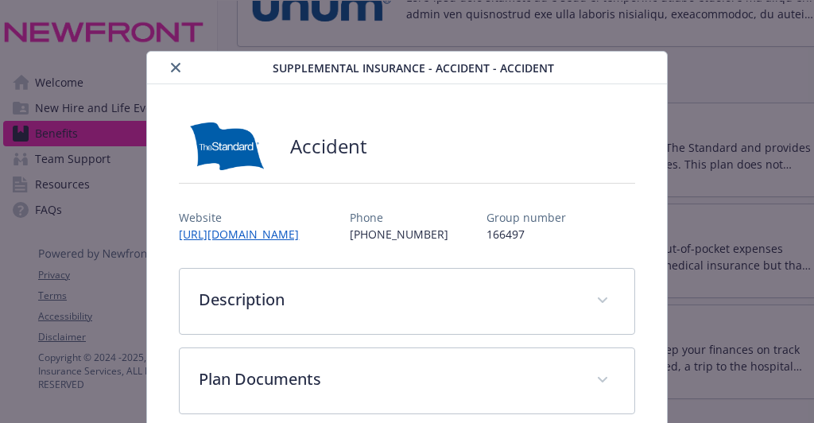
scroll to position [157, 0]
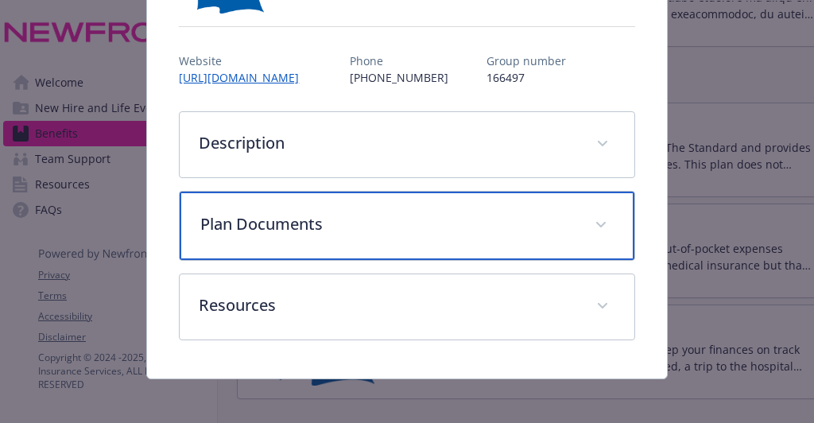
click at [306, 237] on div "Plan Documents" at bounding box center [407, 226] width 454 height 68
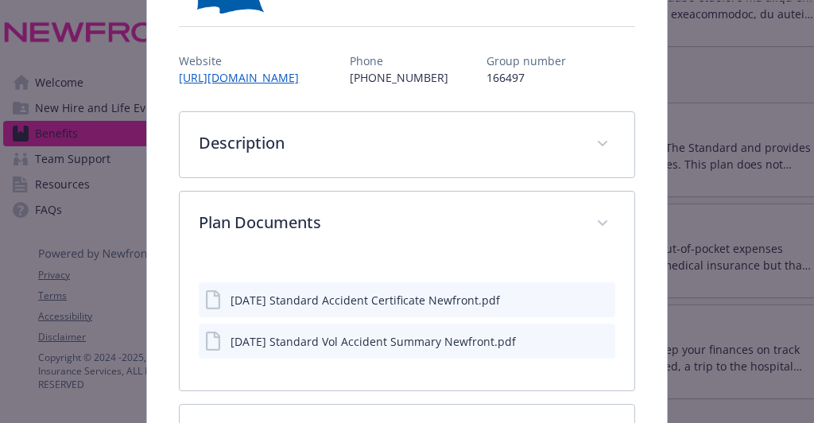
click at [569, 297] on icon "download file" at bounding box center [574, 298] width 10 height 10
click at [568, 340] on icon "download file" at bounding box center [574, 340] width 13 height 13
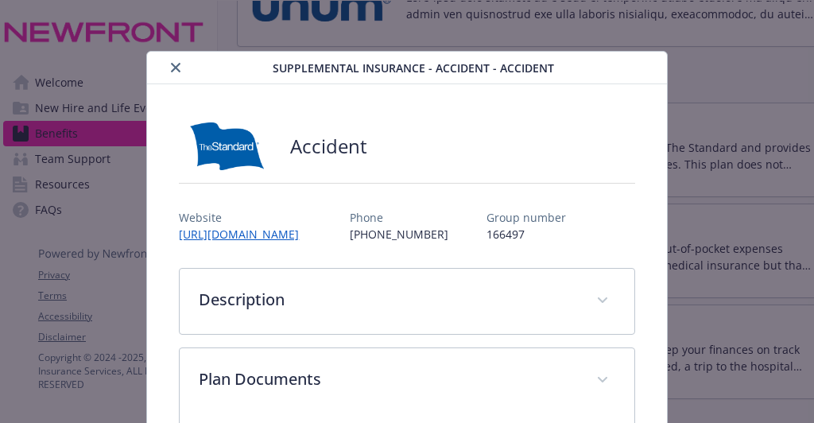
click at [171, 64] on icon "close" at bounding box center [176, 68] width 10 height 10
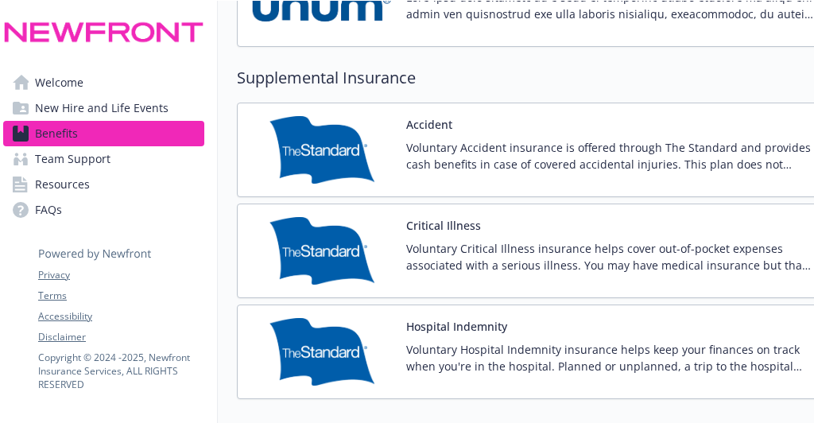
click at [418, 240] on p "Voluntary Critical Illness insurance helps cover out-of-pocket expenses associa…" at bounding box center [609, 256] width 407 height 33
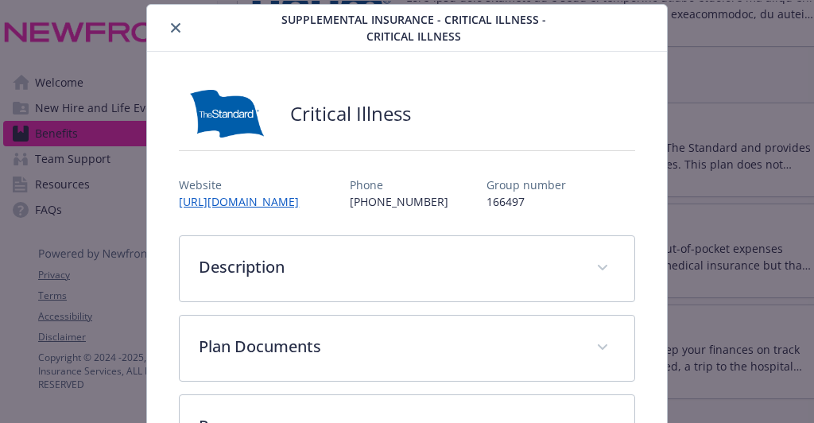
scroll to position [170, 0]
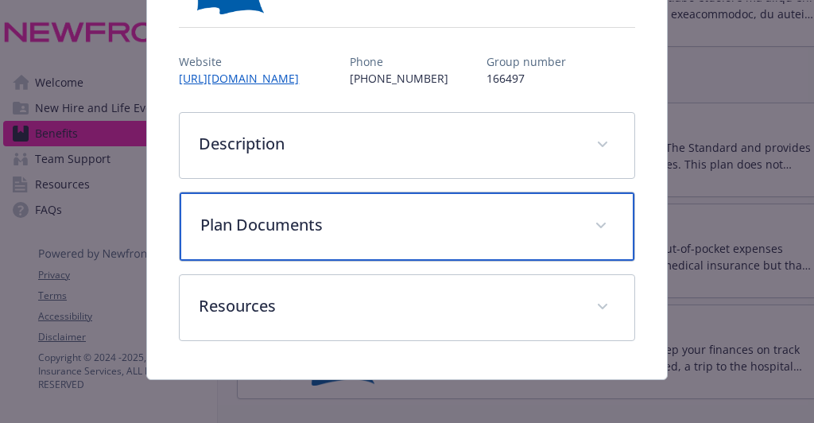
click at [284, 229] on p "Plan Documents" at bounding box center [387, 225] width 375 height 24
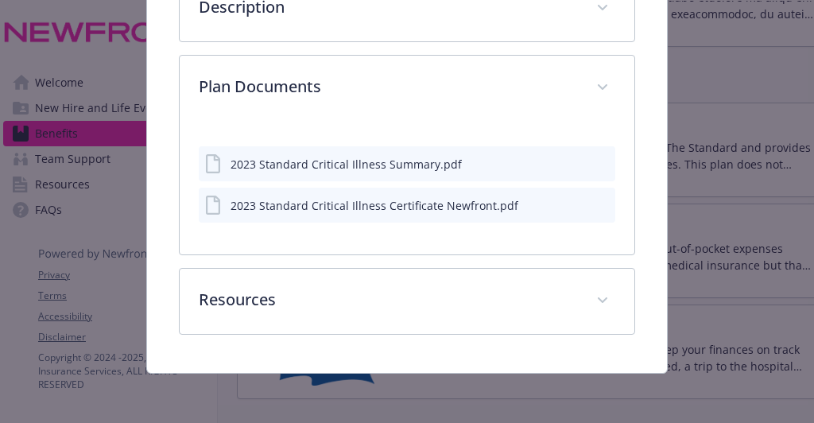
scroll to position [304, 0]
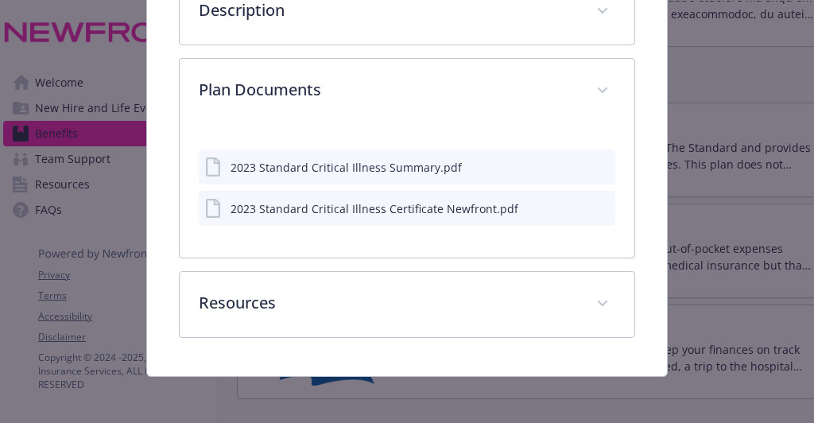
click at [569, 160] on icon "download file" at bounding box center [574, 166] width 13 height 13
click at [569, 209] on button "details for plan Supplemental Insurance - Critical Illness - Critical Illness" at bounding box center [575, 208] width 13 height 17
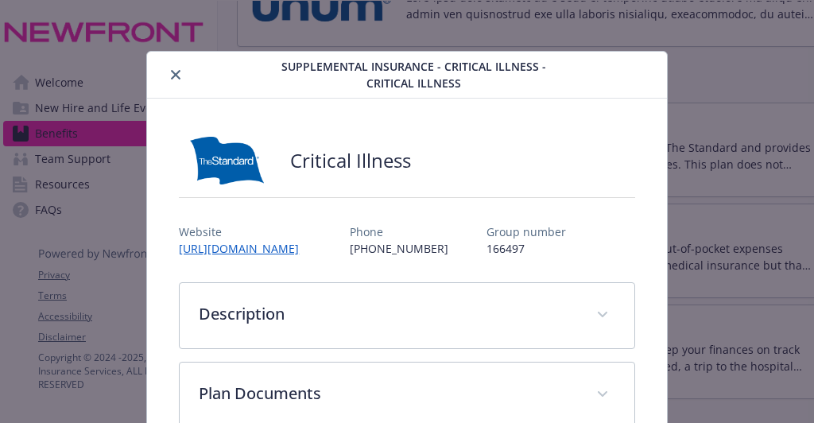
click at [166, 73] on button "close" at bounding box center [175, 74] width 19 height 19
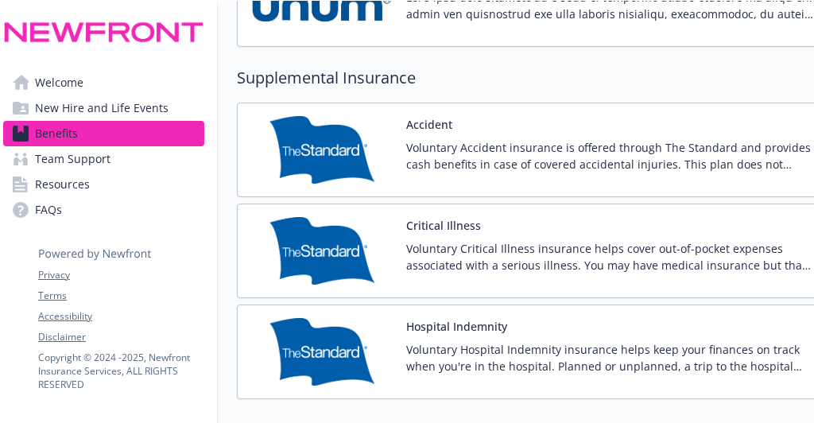
click at [441, 318] on button "Hospital Indemnity" at bounding box center [456, 326] width 101 height 17
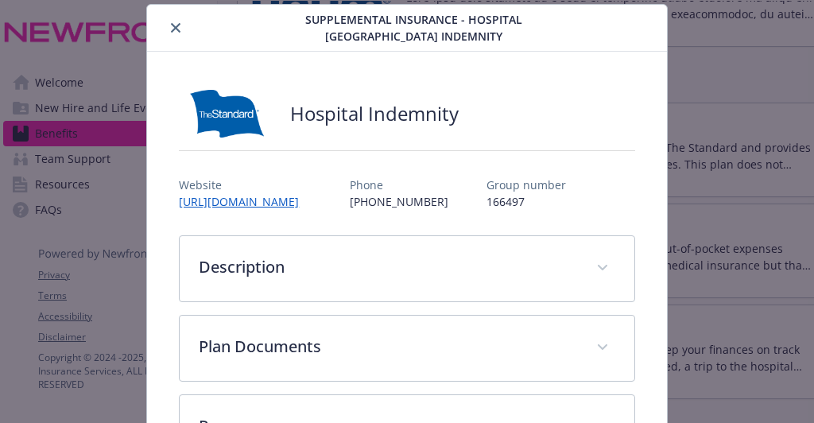
scroll to position [250, 0]
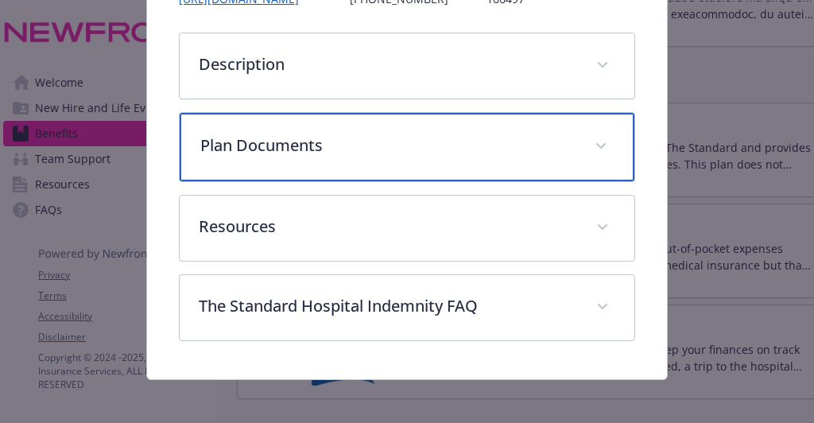
click at [345, 139] on p "Plan Documents" at bounding box center [387, 146] width 375 height 24
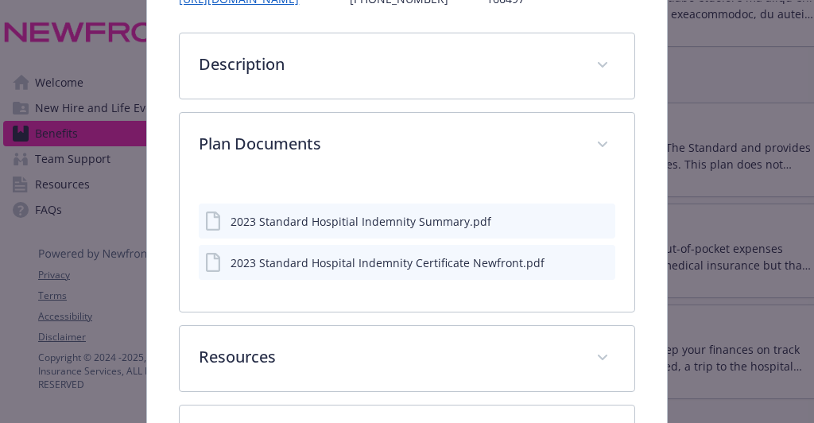
click at [568, 215] on icon "download file" at bounding box center [574, 220] width 13 height 13
click at [499, 255] on div "2023 Standard Hospital Indemnity Certificate Newfront.pdf" at bounding box center [388, 262] width 314 height 17
click at [569, 258] on icon "download file" at bounding box center [574, 260] width 10 height 10
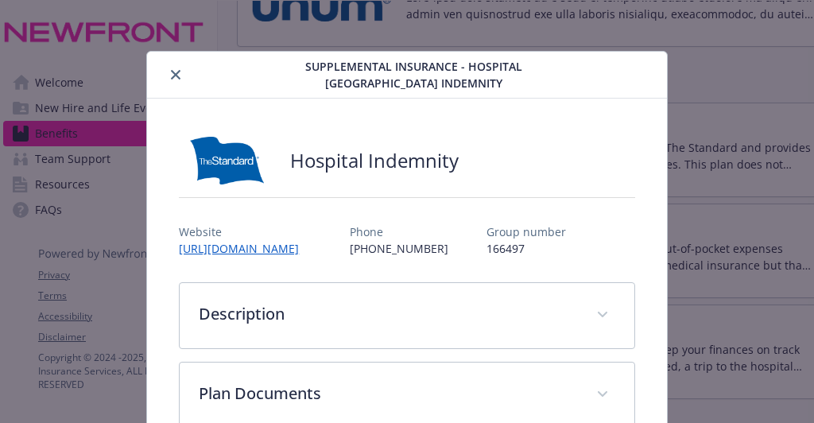
click at [171, 75] on icon "close" at bounding box center [176, 75] width 10 height 10
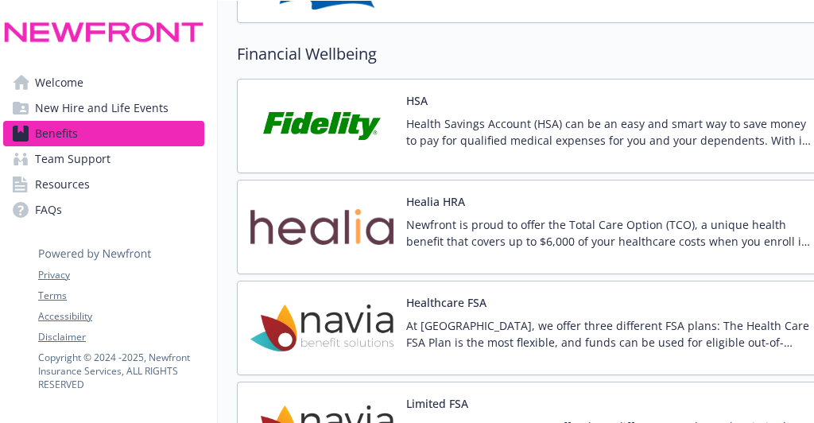
scroll to position [2437, 10]
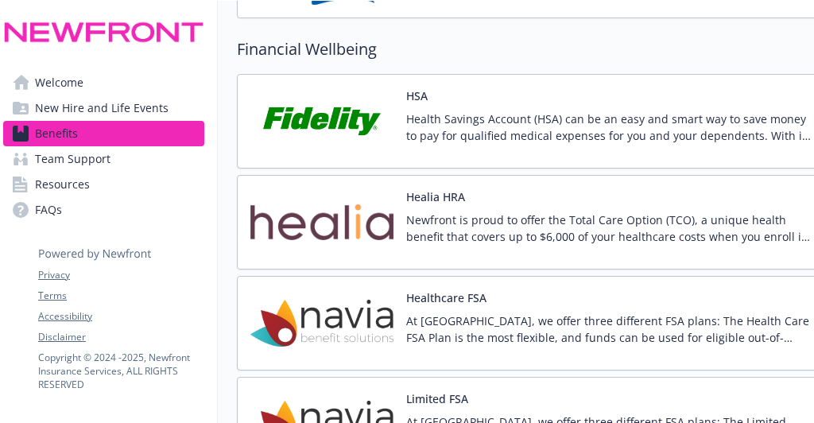
click at [484, 113] on p "Health Savings Account (HSA) can be an easy and smart way to save money to pay …" at bounding box center [609, 127] width 407 height 33
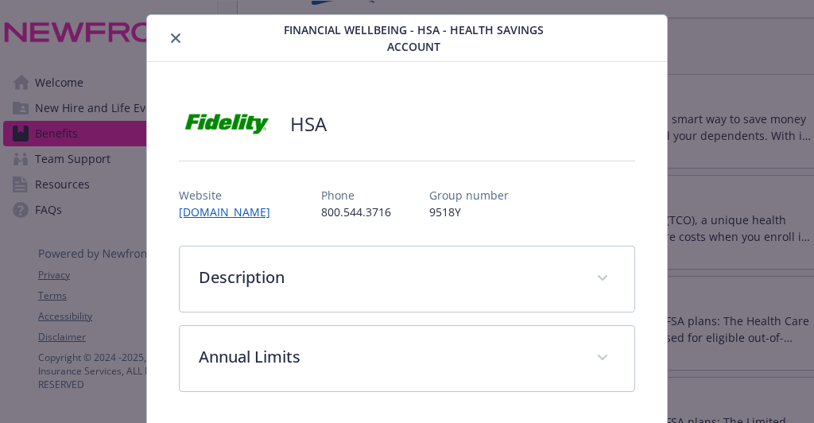
scroll to position [92, 0]
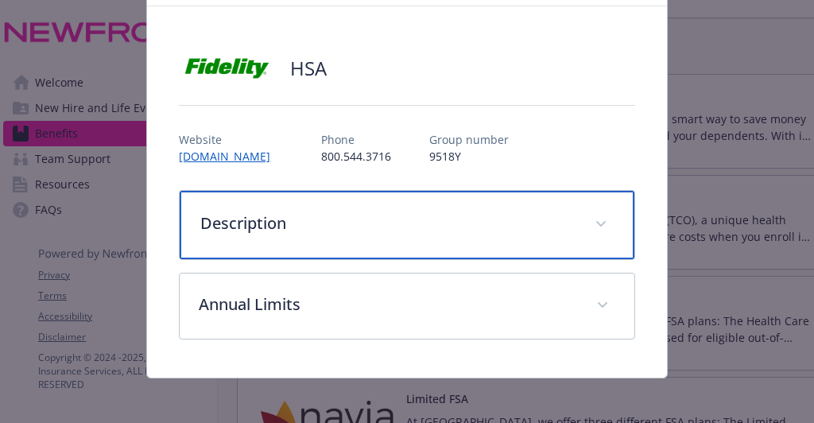
click at [239, 229] on p "Description" at bounding box center [387, 224] width 375 height 24
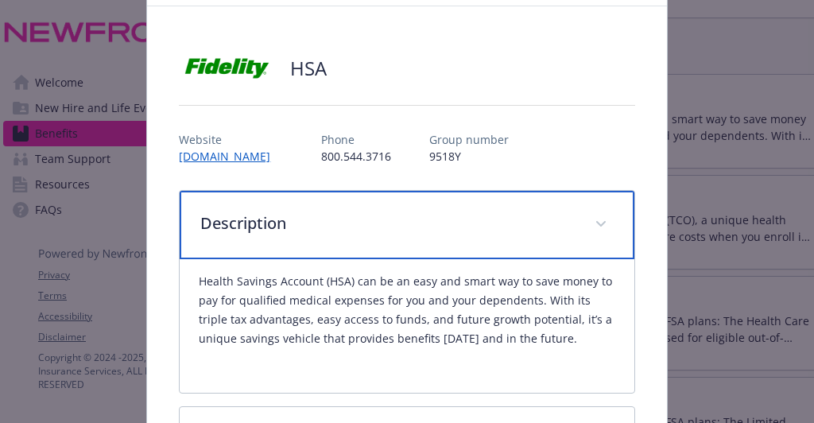
scroll to position [228, 0]
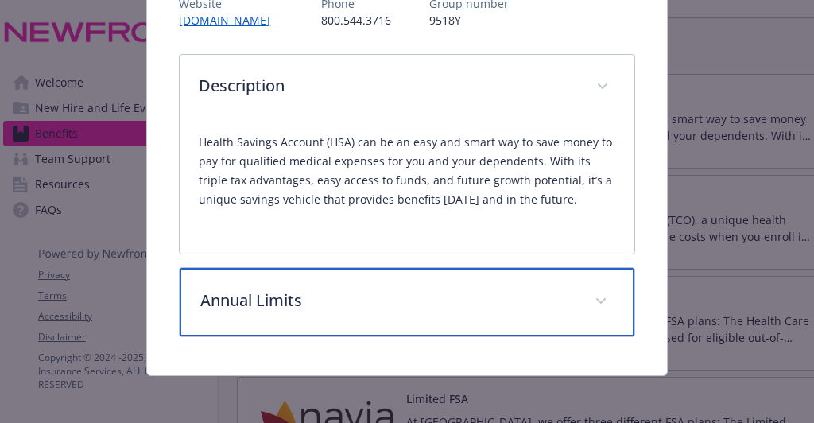
click at [240, 302] on p "Annual Limits" at bounding box center [387, 301] width 375 height 24
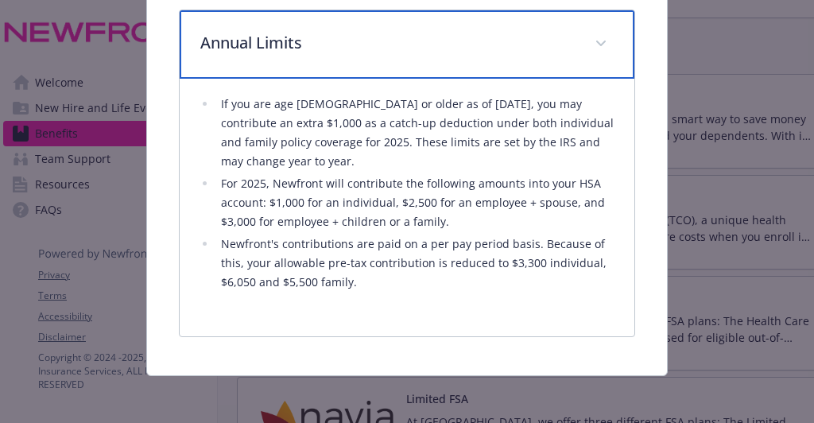
scroll to position [0, 0]
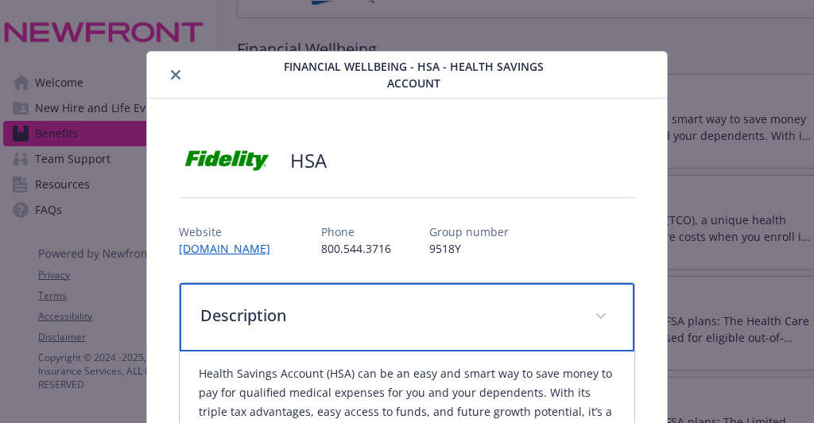
click at [252, 324] on p "Description" at bounding box center [387, 316] width 375 height 24
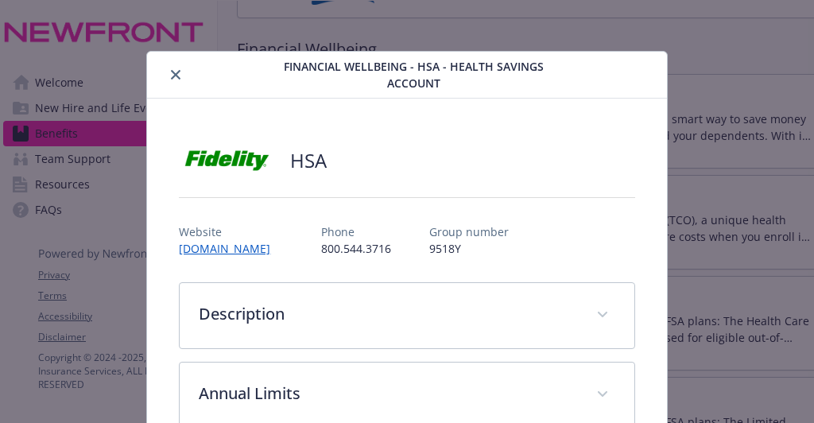
click at [175, 72] on icon "close" at bounding box center [176, 75] width 10 height 10
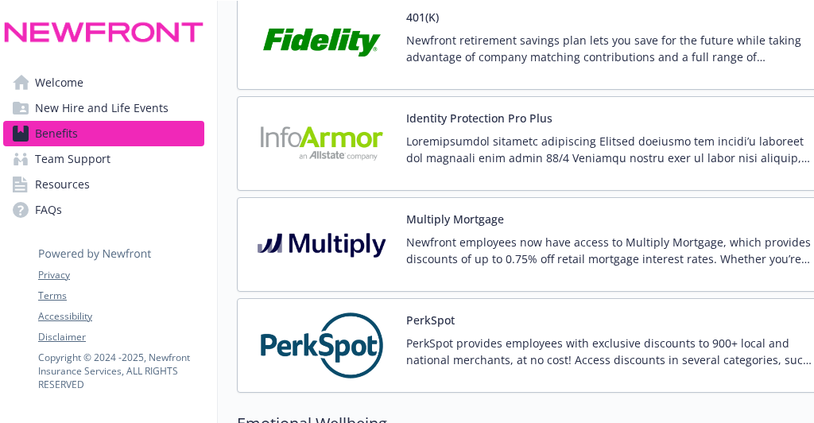
scroll to position [3224, 10]
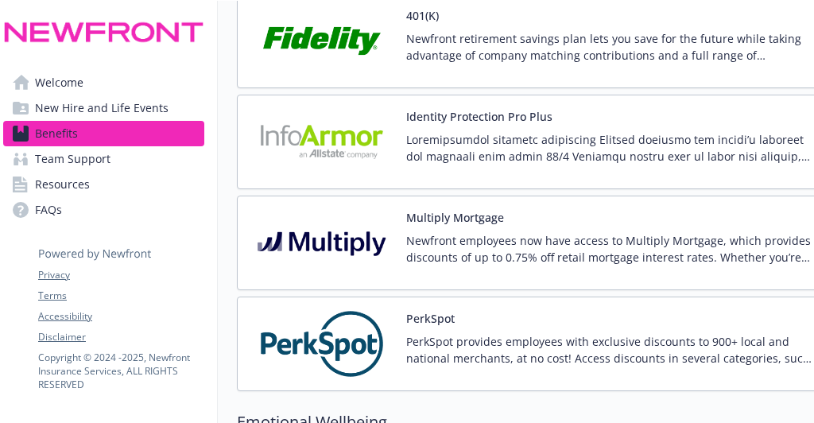
click at [448, 131] on p at bounding box center [609, 147] width 407 height 33
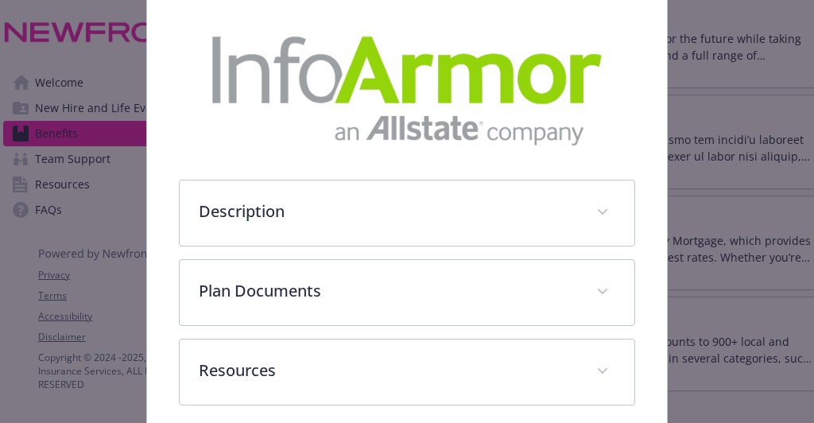
scroll to position [334, 0]
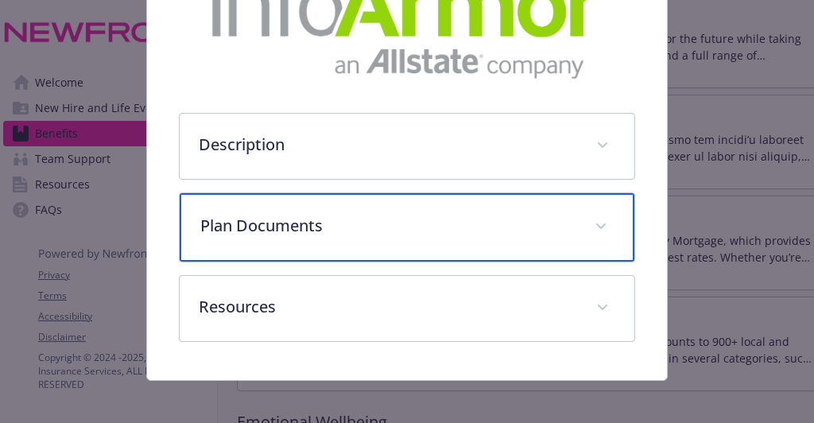
click at [267, 235] on div "Plan Documents" at bounding box center [407, 227] width 454 height 68
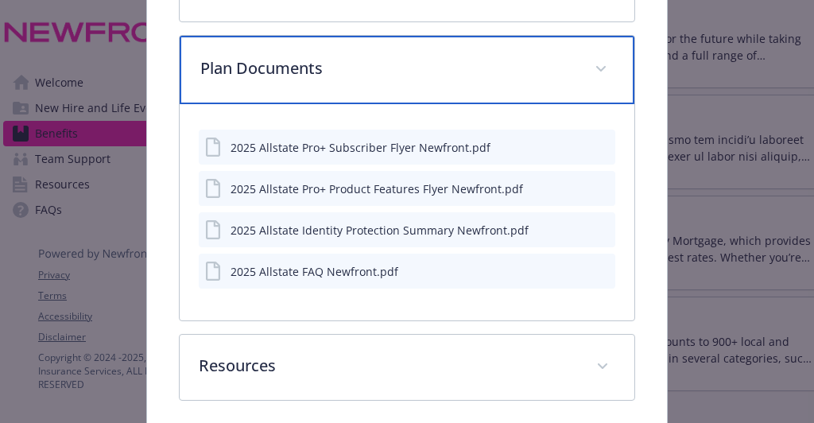
scroll to position [494, 0]
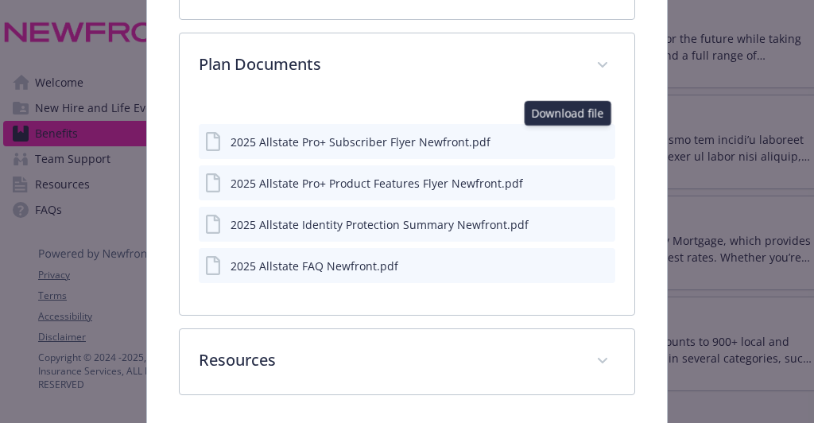
click at [568, 137] on icon "download file" at bounding box center [574, 140] width 13 height 13
click at [489, 217] on div "2025 Allstate Identity Protection Summary Newfront.pdf" at bounding box center [380, 224] width 298 height 17
click at [569, 217] on icon "download file" at bounding box center [574, 223] width 13 height 13
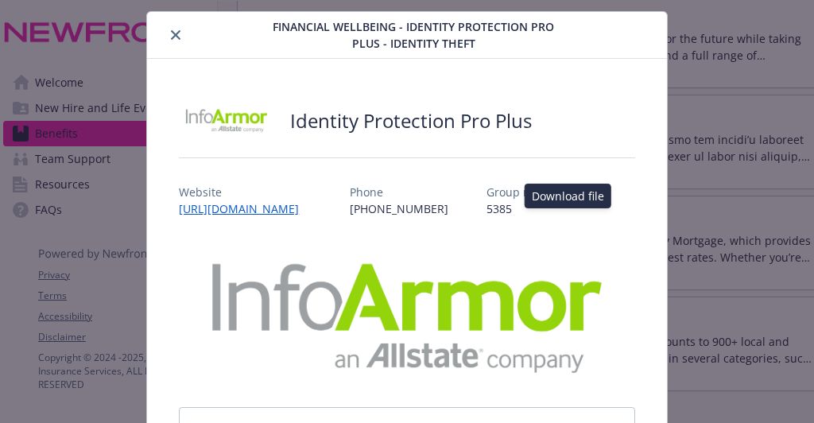
scroll to position [0, 0]
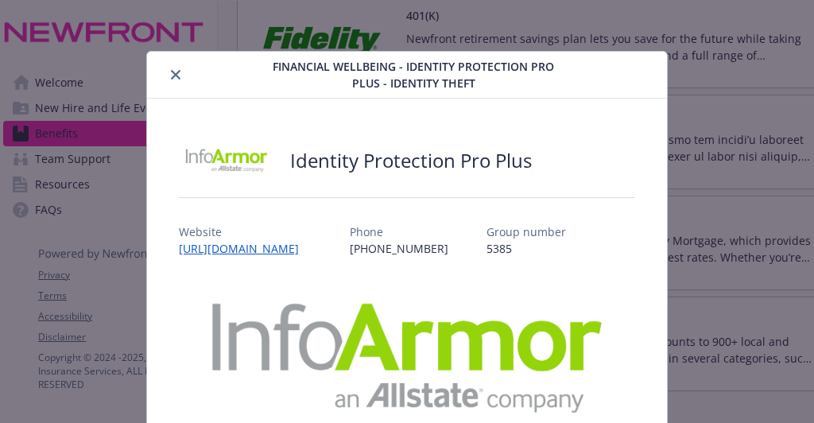
click at [171, 75] on icon "close" at bounding box center [176, 75] width 10 height 10
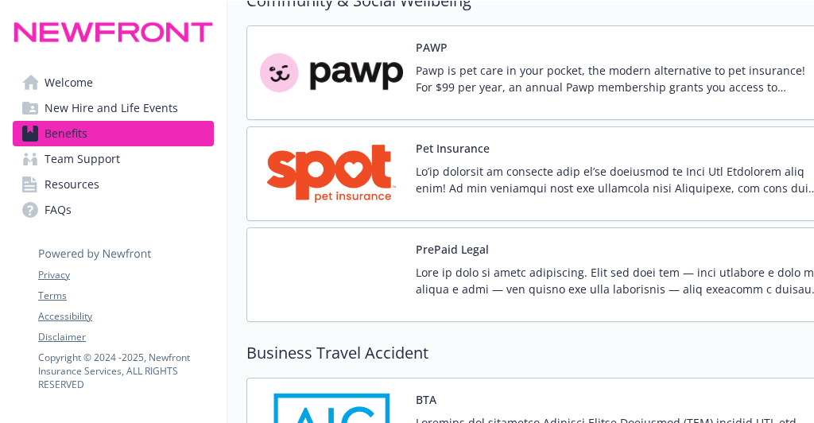
scroll to position [4400, 0]
click at [359, 241] on img at bounding box center [331, 275] width 143 height 68
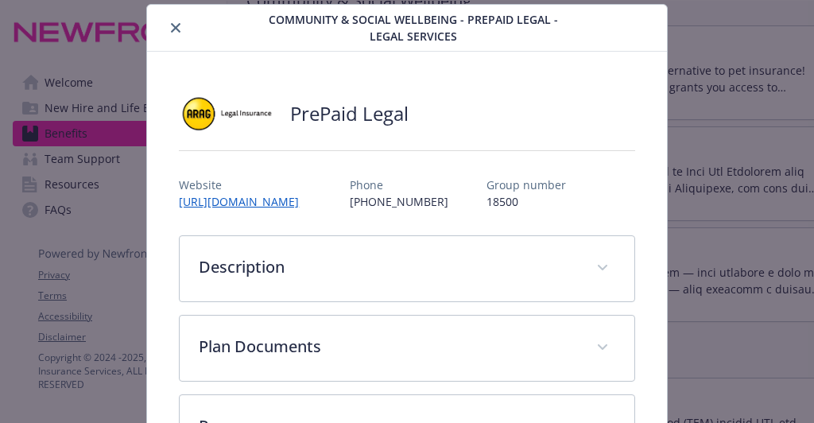
scroll to position [170, 0]
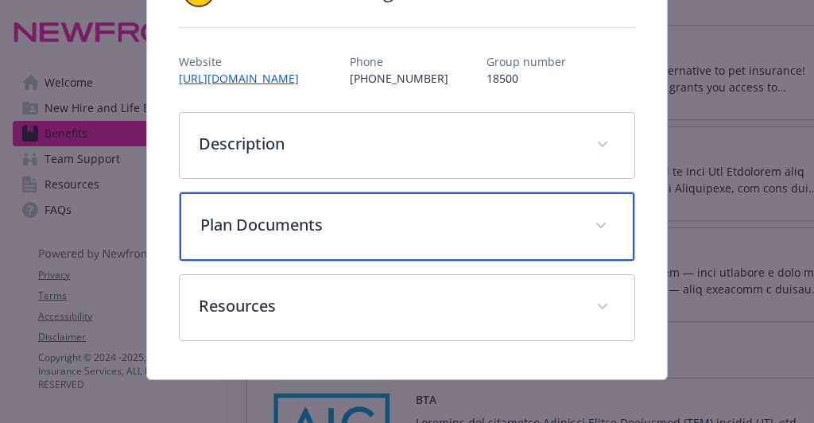
click at [289, 219] on p "Plan Documents" at bounding box center [387, 225] width 375 height 24
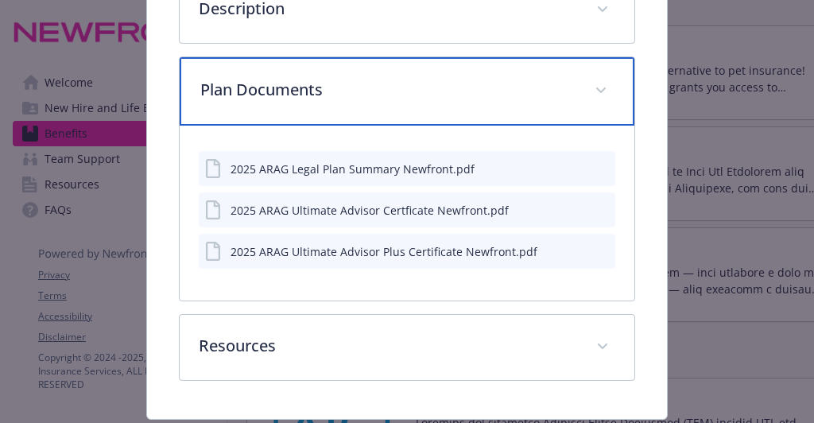
scroll to position [306, 0]
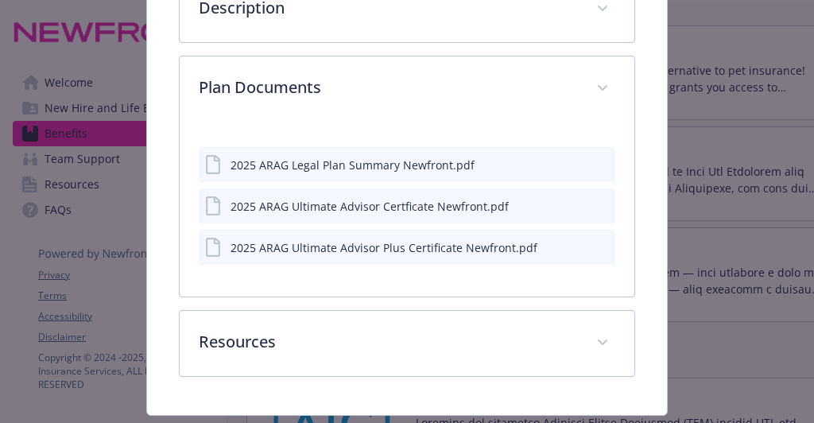
click at [568, 164] on icon "download file" at bounding box center [574, 163] width 13 height 13
click at [449, 208] on div "2025 ARAG Ultimate Advisor Certficate Newfront.pdf" at bounding box center [370, 206] width 278 height 17
click at [572, 203] on icon "download file" at bounding box center [574, 205] width 13 height 13
click at [560, 246] on div "2025 ARAG Ultimate Advisor Plus Certificate Newfront.pdf" at bounding box center [407, 247] width 416 height 35
click at [573, 242] on button "download file" at bounding box center [574, 247] width 16 height 16
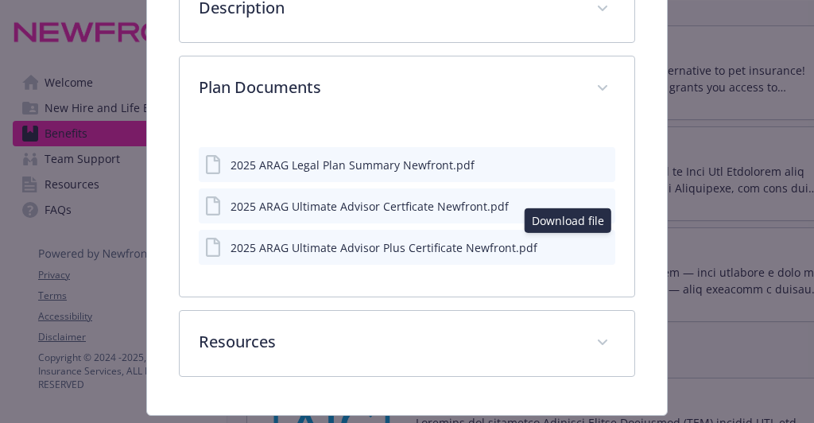
scroll to position [0, 0]
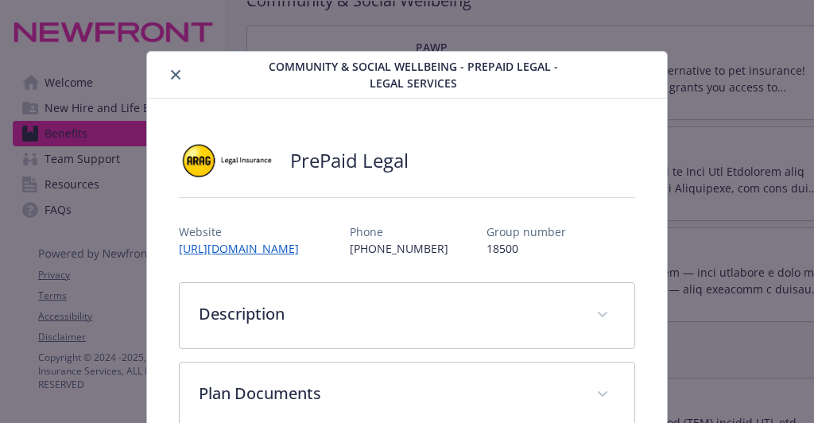
click at [167, 75] on button "close" at bounding box center [175, 74] width 19 height 19
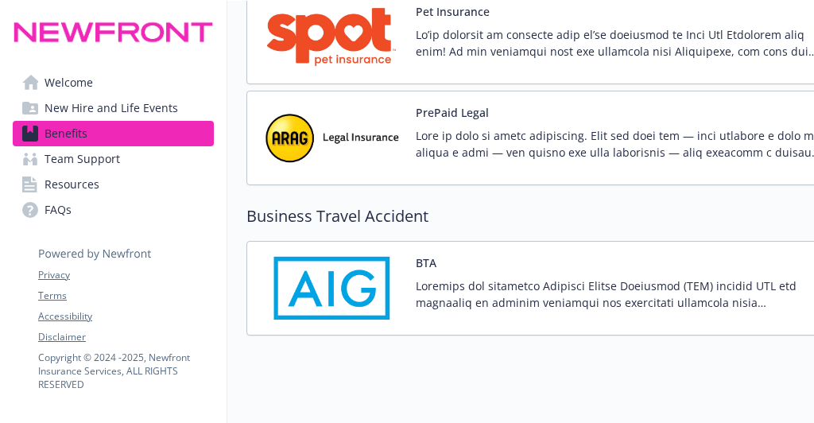
scroll to position [4543, 0]
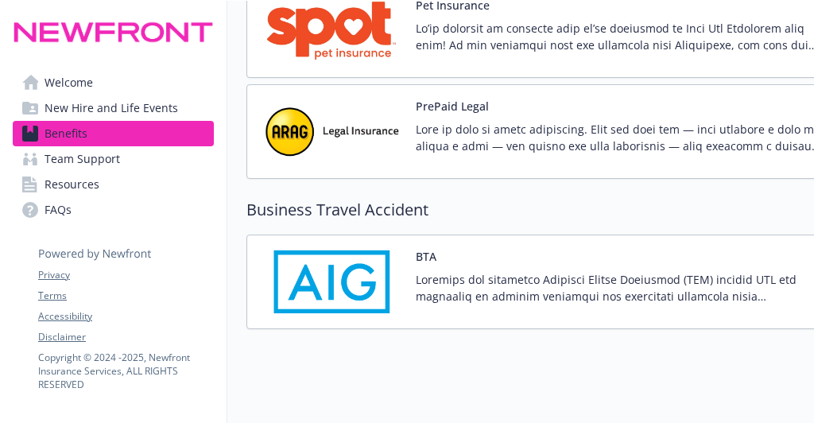
click at [329, 261] on img at bounding box center [331, 282] width 143 height 68
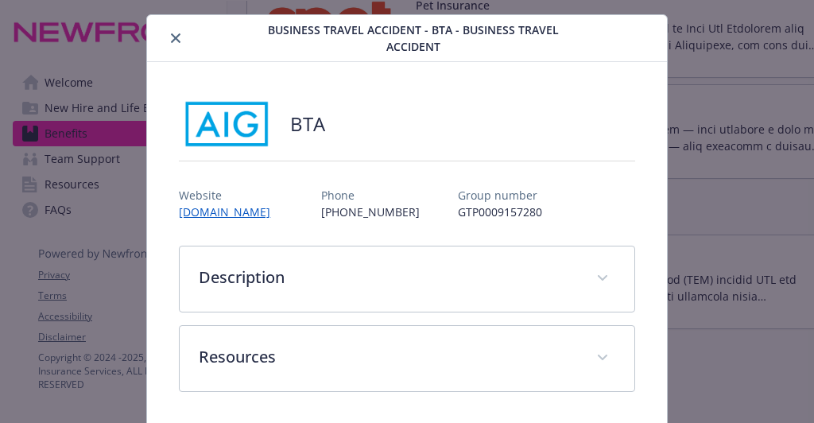
scroll to position [92, 0]
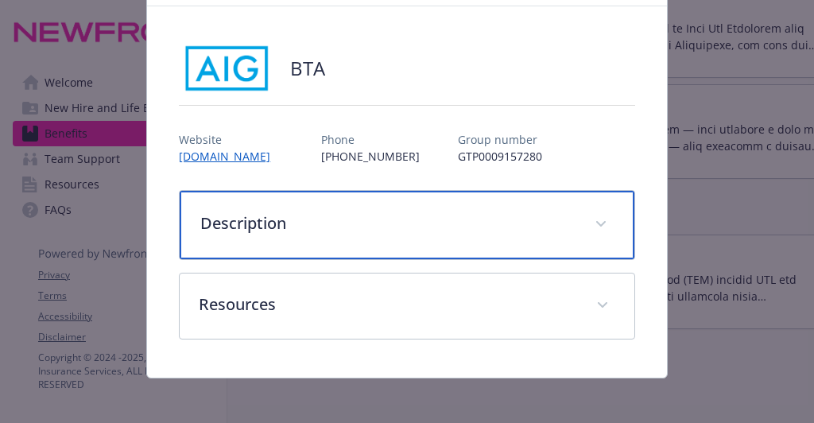
click at [255, 239] on div "Description" at bounding box center [407, 225] width 454 height 68
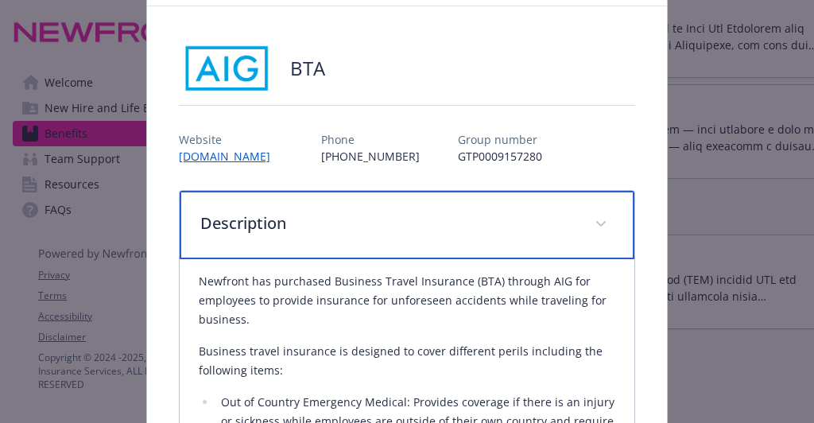
click at [252, 219] on p "Description" at bounding box center [387, 224] width 375 height 24
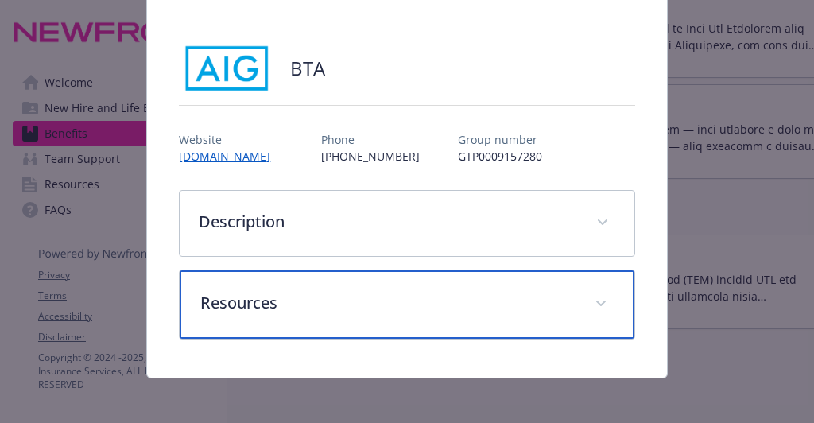
click at [240, 291] on p "Resources" at bounding box center [387, 303] width 375 height 24
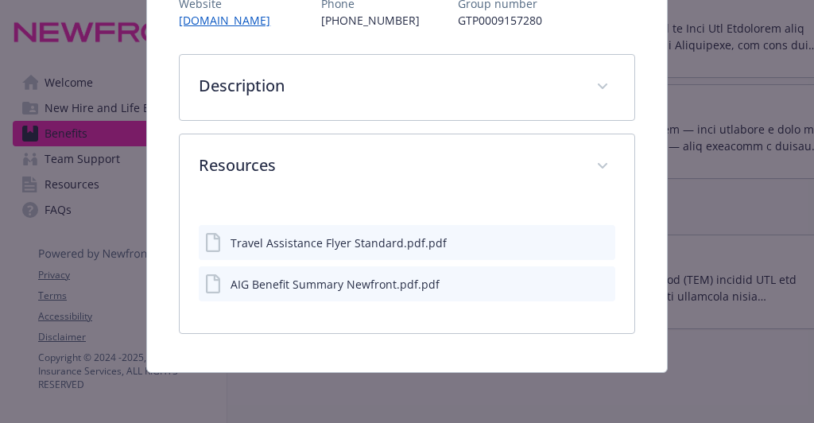
scroll to position [226, 0]
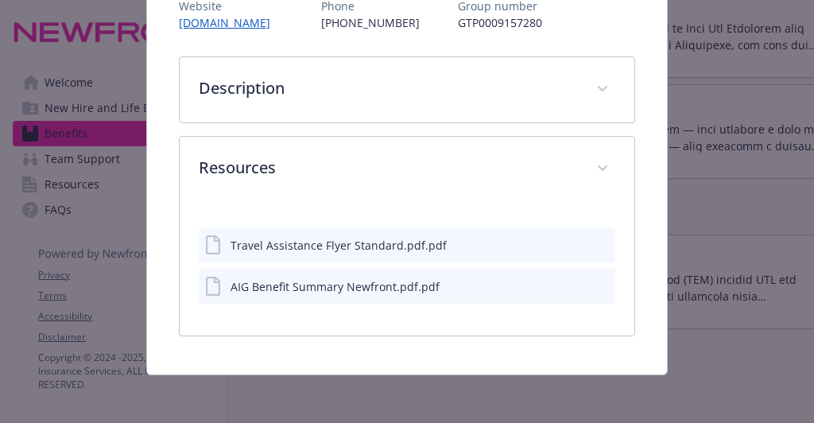
click at [568, 241] on icon "download file" at bounding box center [574, 244] width 13 height 13
click at [332, 254] on div "Travel Assistance Flyer Standard.pdf.pdf Download file Download file" at bounding box center [407, 244] width 416 height 35
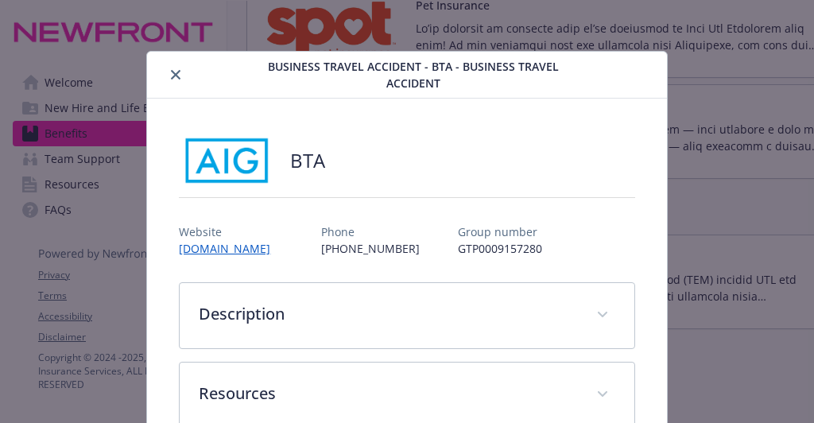
click at [178, 72] on icon "close" at bounding box center [176, 75] width 10 height 10
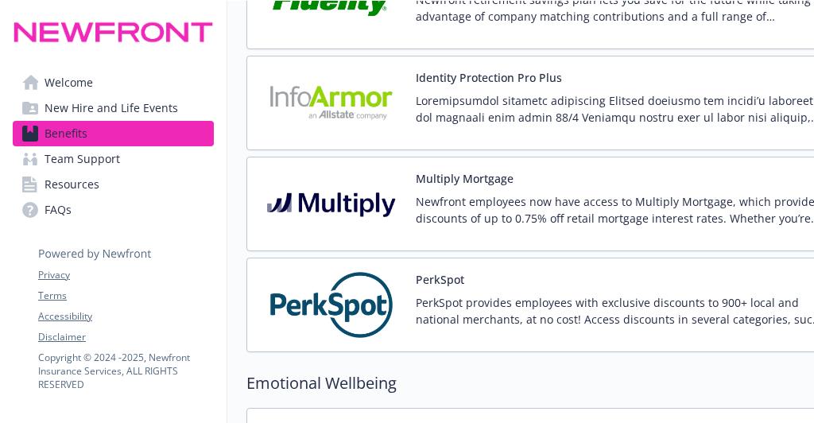
scroll to position [3264, 0]
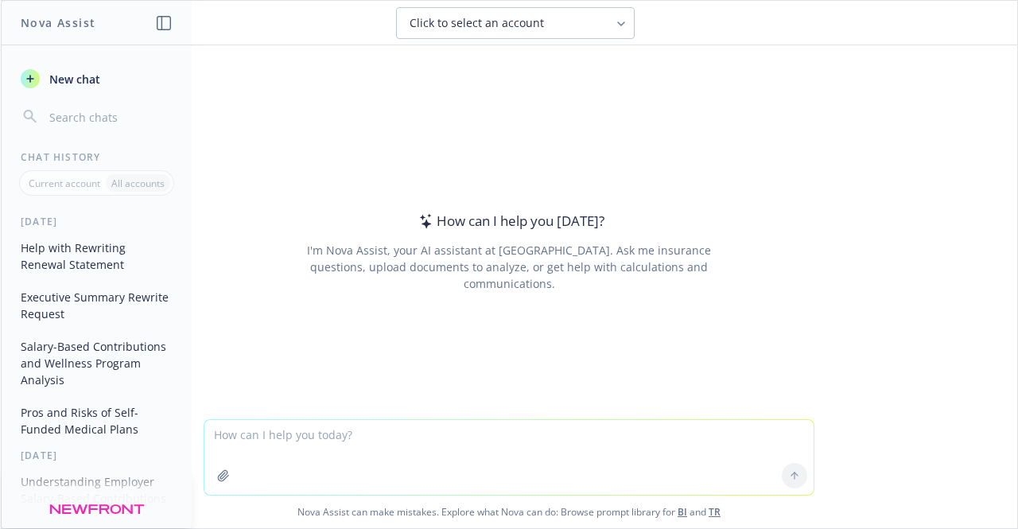
click at [457, 448] on textarea at bounding box center [508, 457] width 609 height 75
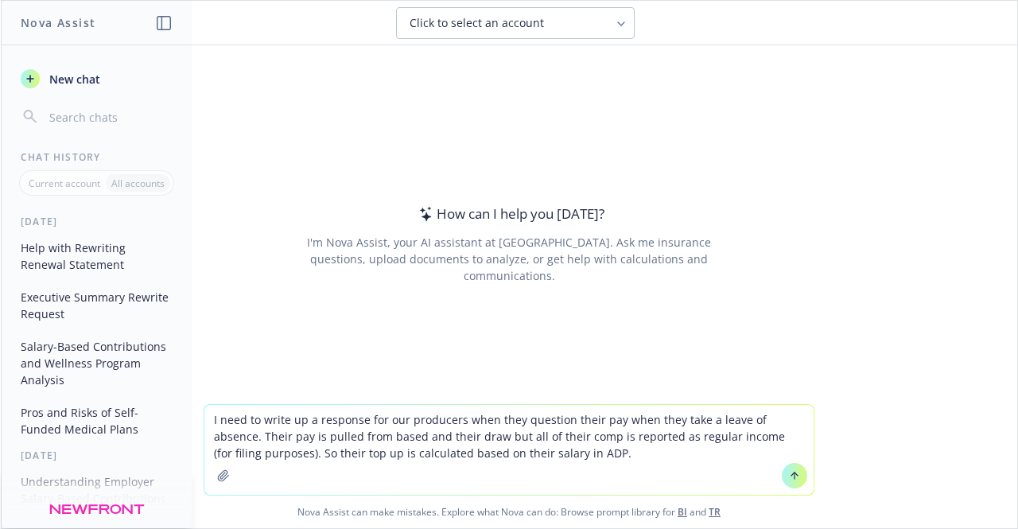
type textarea "I need to write up a response for our producers when they question their pay wh…"
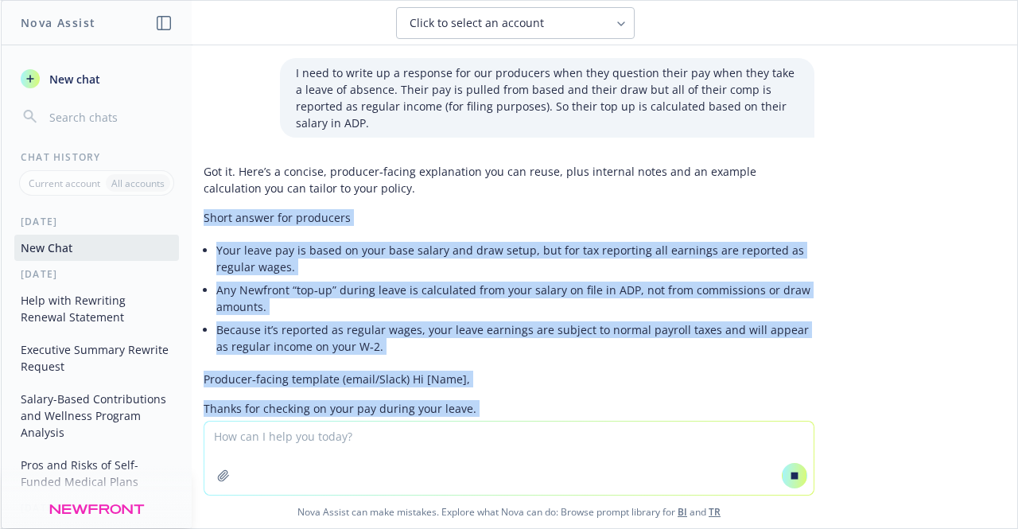
drag, startPoint x: 441, startPoint y: 273, endPoint x: 191, endPoint y: 214, distance: 256.6
copy div "Short answer for producers Your leave pay is based on your base salary and draw…"
